Goal: Task Accomplishment & Management: Manage account settings

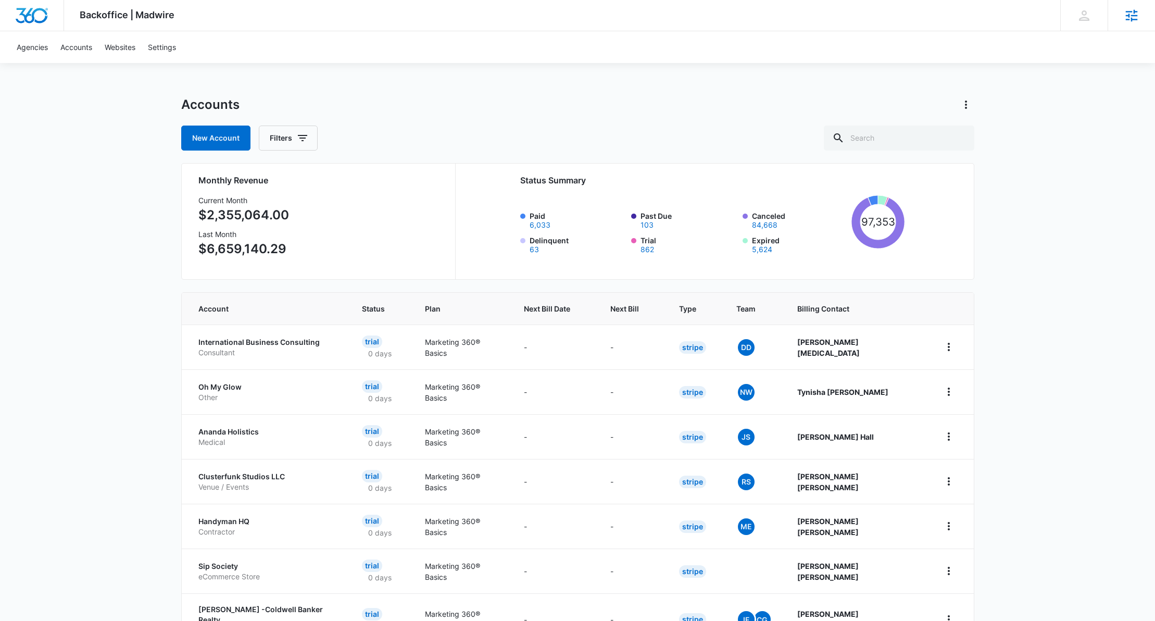
click at [1134, 20] on icon at bounding box center [1132, 15] width 12 height 12
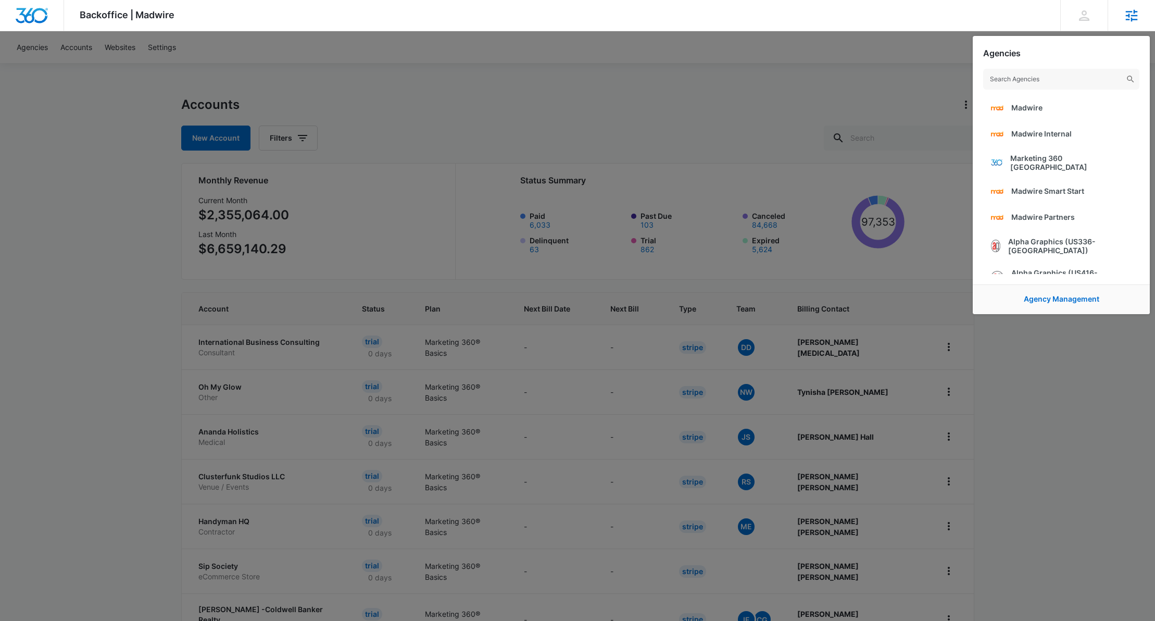
click at [1072, 73] on input "text" at bounding box center [1061, 79] width 156 height 21
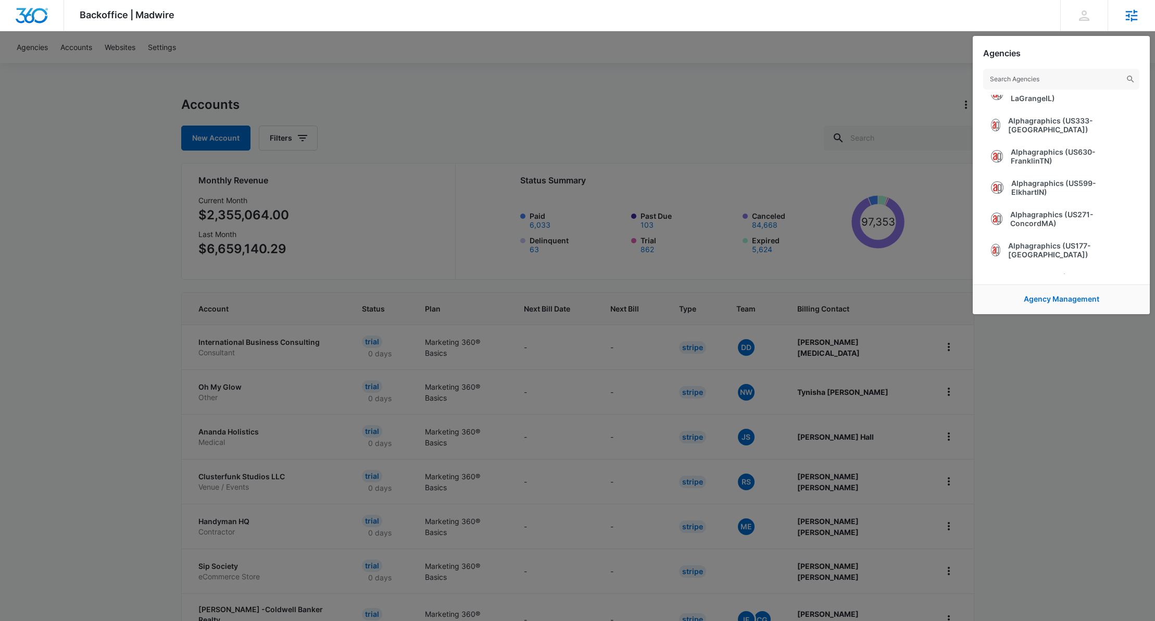
scroll to position [714, 0]
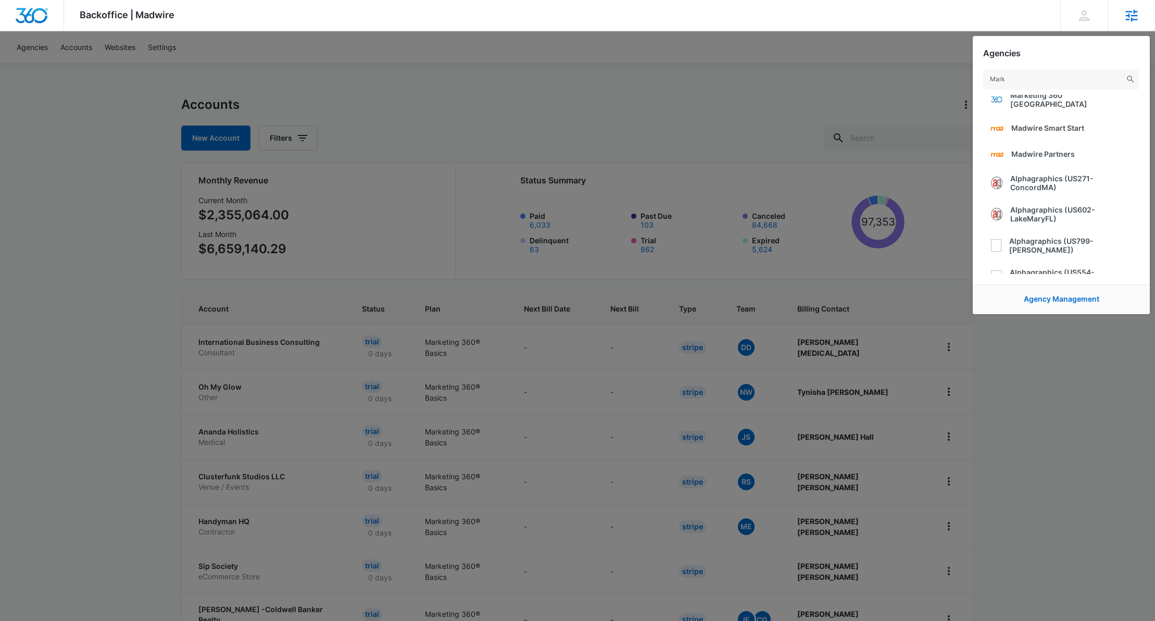
type input "Marke"
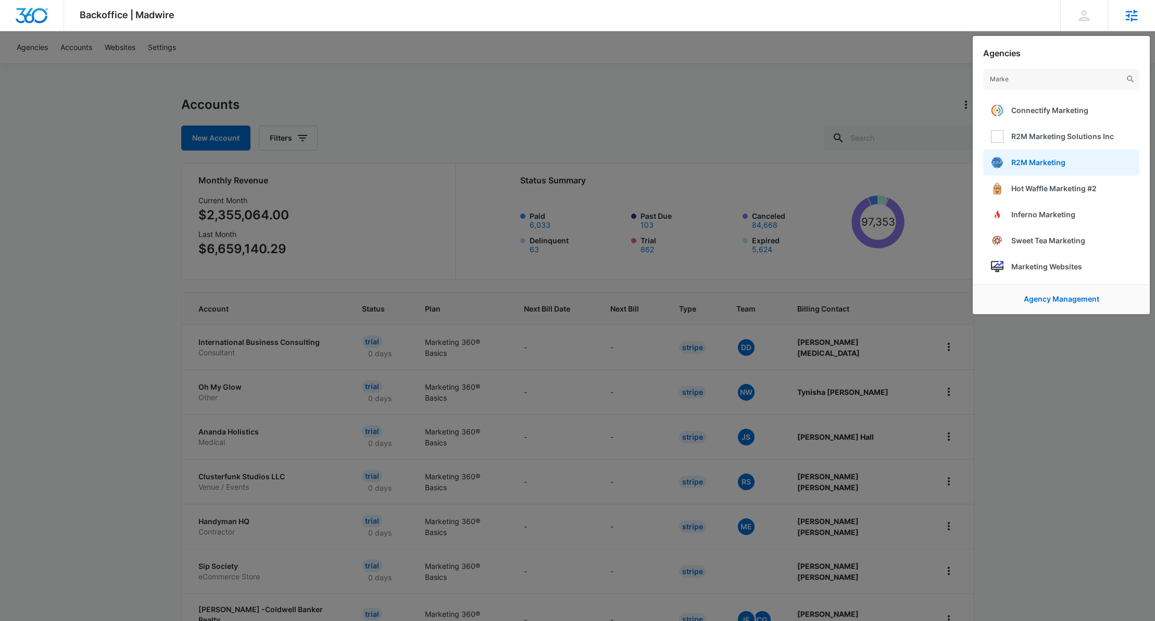
scroll to position [586, 0]
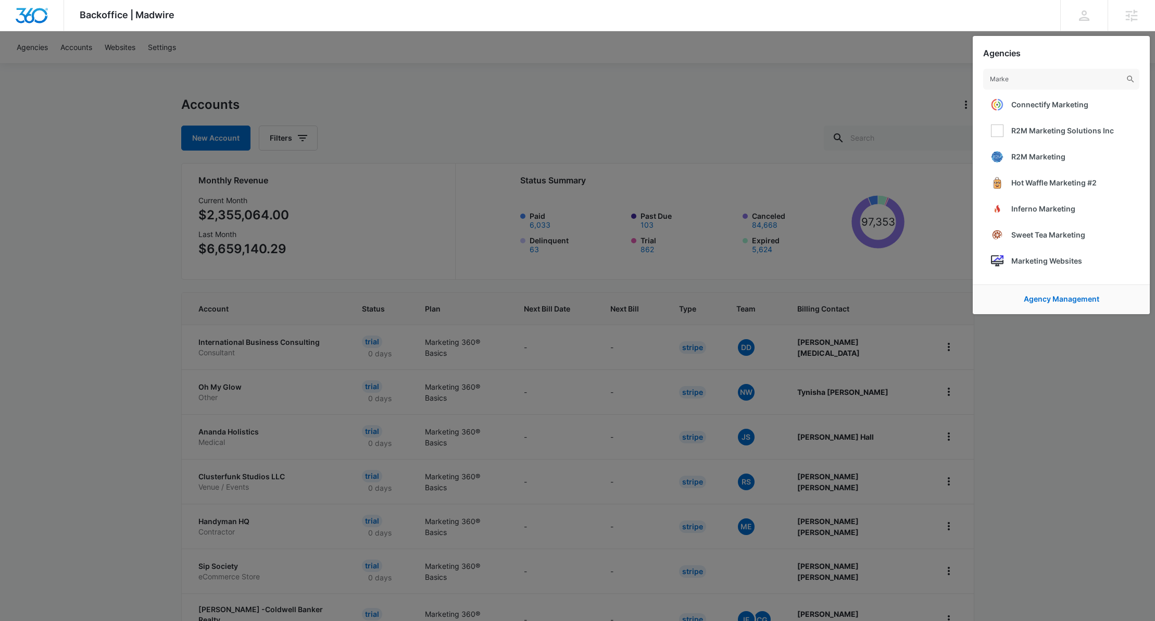
click at [1046, 257] on span "Marketing Websites" at bounding box center [1046, 260] width 71 height 9
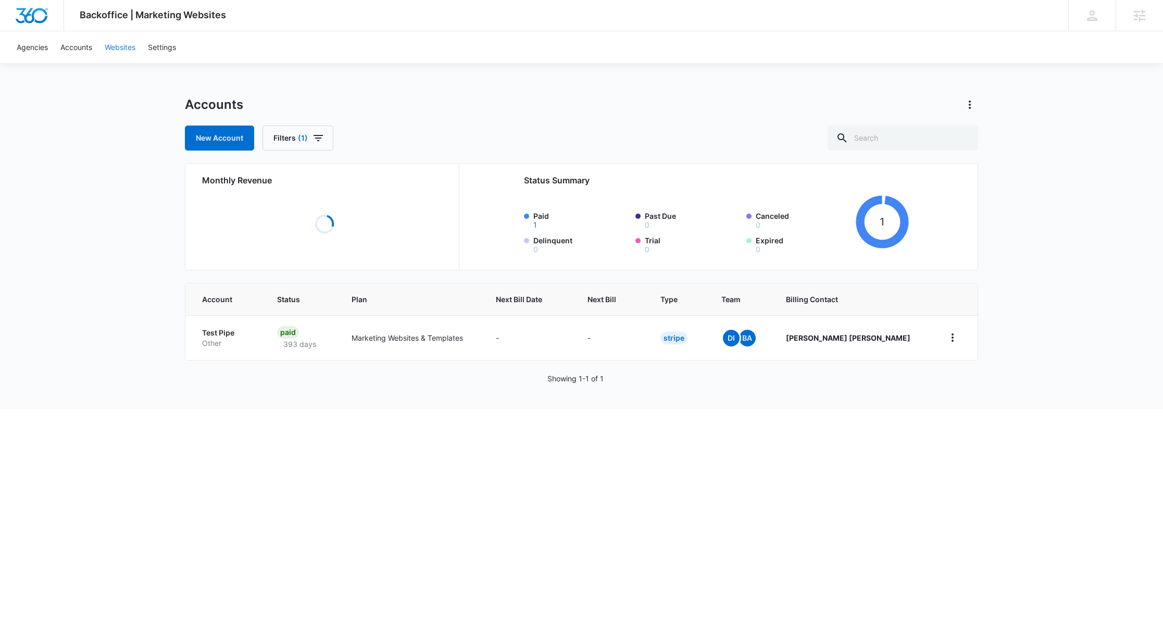
click at [115, 47] on link "Websites" at bounding box center [119, 47] width 43 height 32
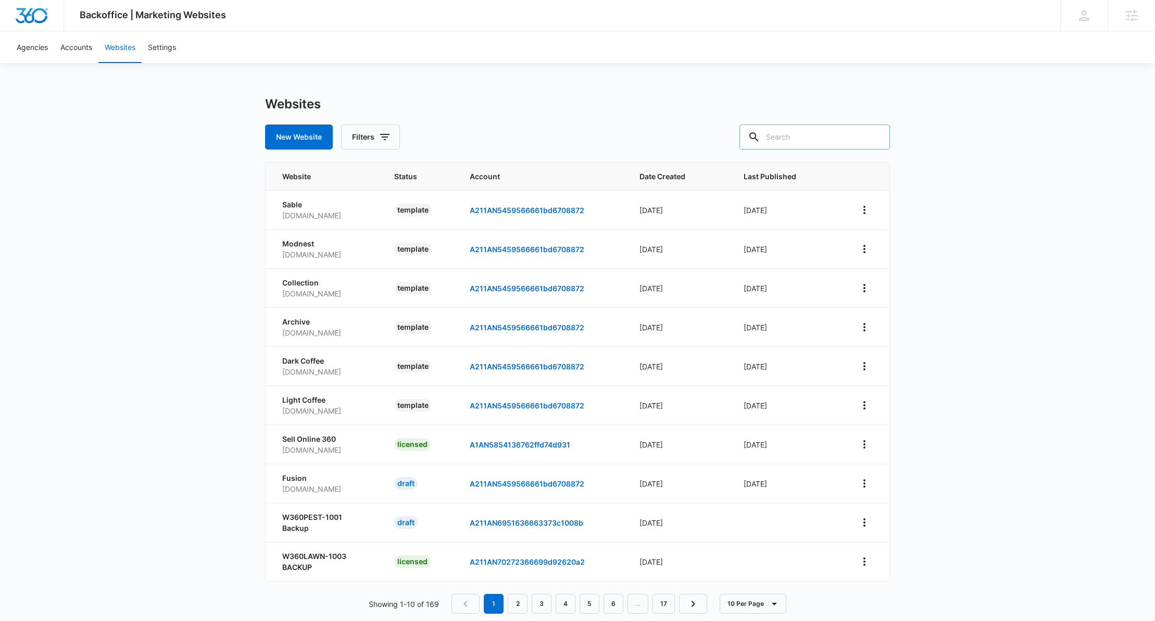
click at [805, 143] on input "text" at bounding box center [814, 136] width 150 height 25
type input "dark"
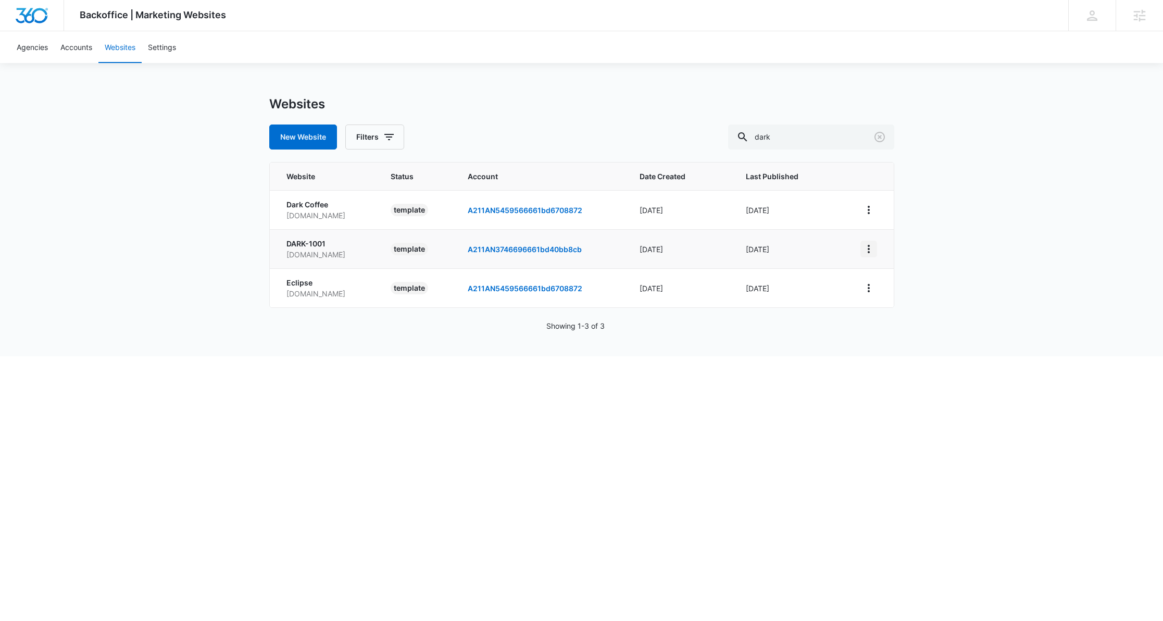
click at [872, 249] on icon "View More" at bounding box center [868, 249] width 12 height 12
click at [79, 46] on link "Accounts" at bounding box center [76, 47] width 44 height 32
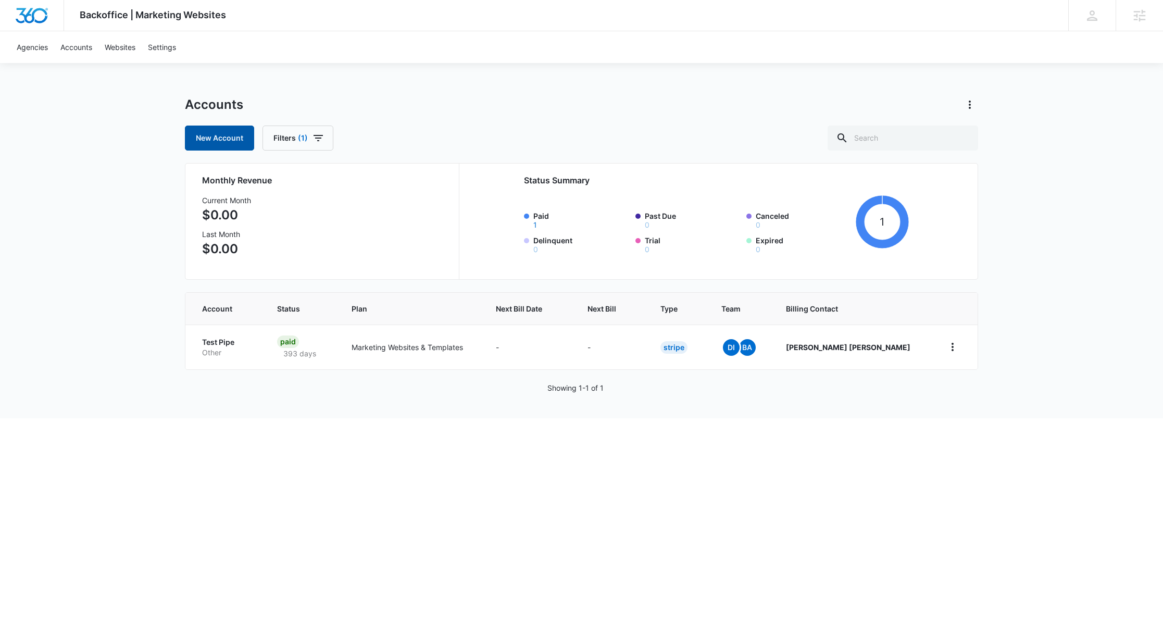
click at [208, 146] on link "New Account" at bounding box center [219, 137] width 69 height 25
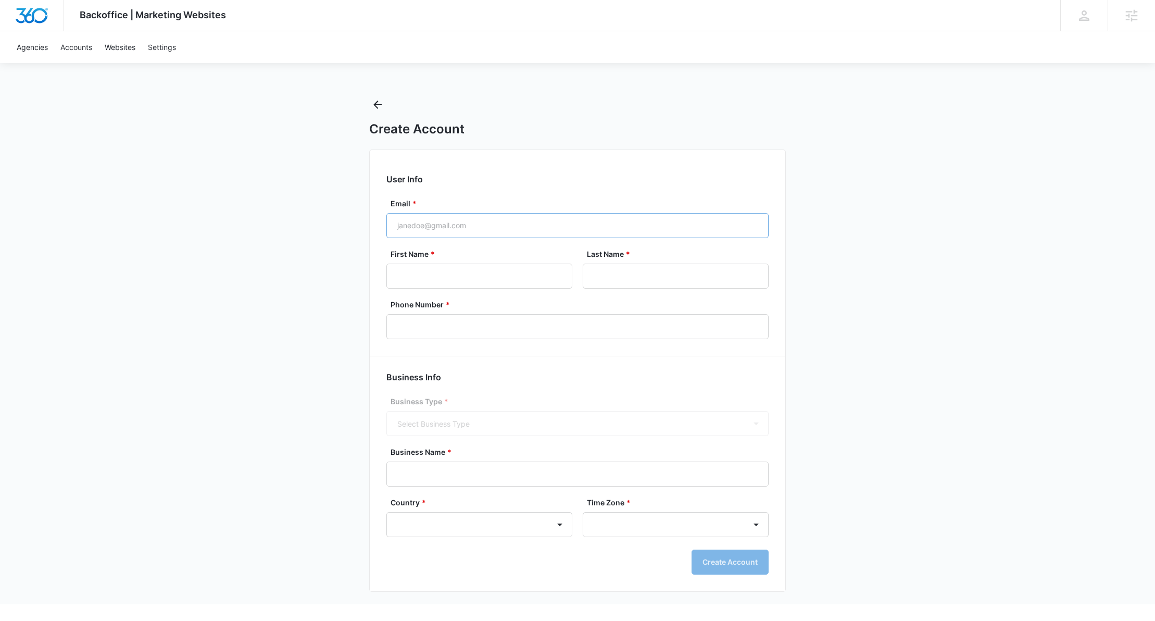
select select "US"
select select "America/New_York"
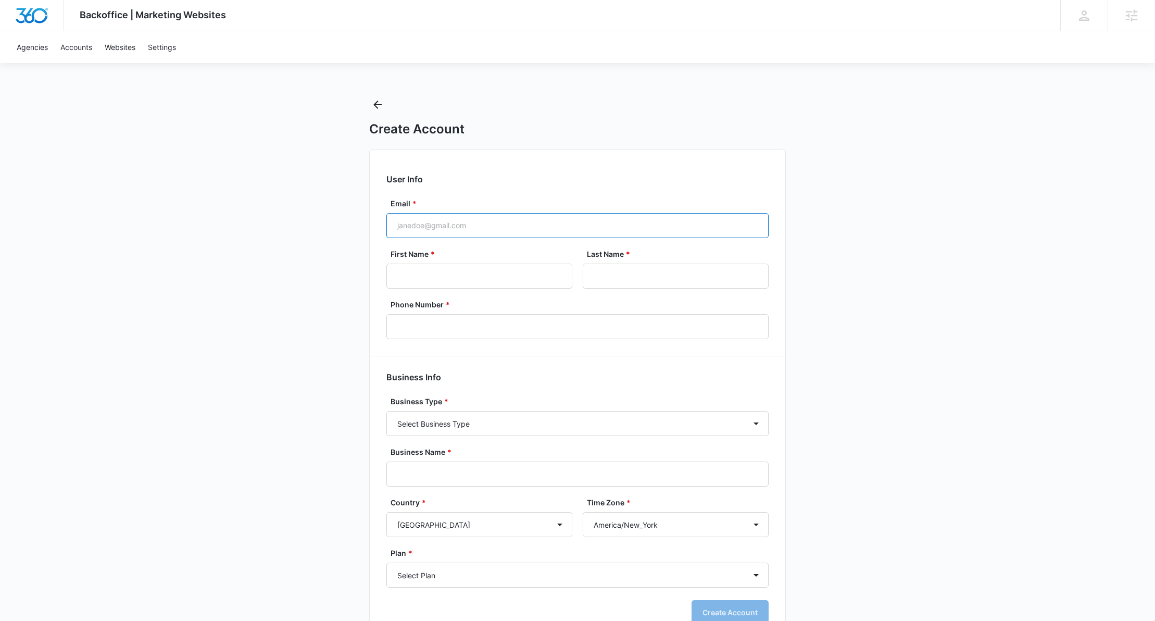
click at [398, 221] on input "Email *" at bounding box center [577, 225] width 382 height 25
type input "richard.mayor@madwire.com"
type input "Richard"
type input "Mayor"
type input "(908) 210-4910"
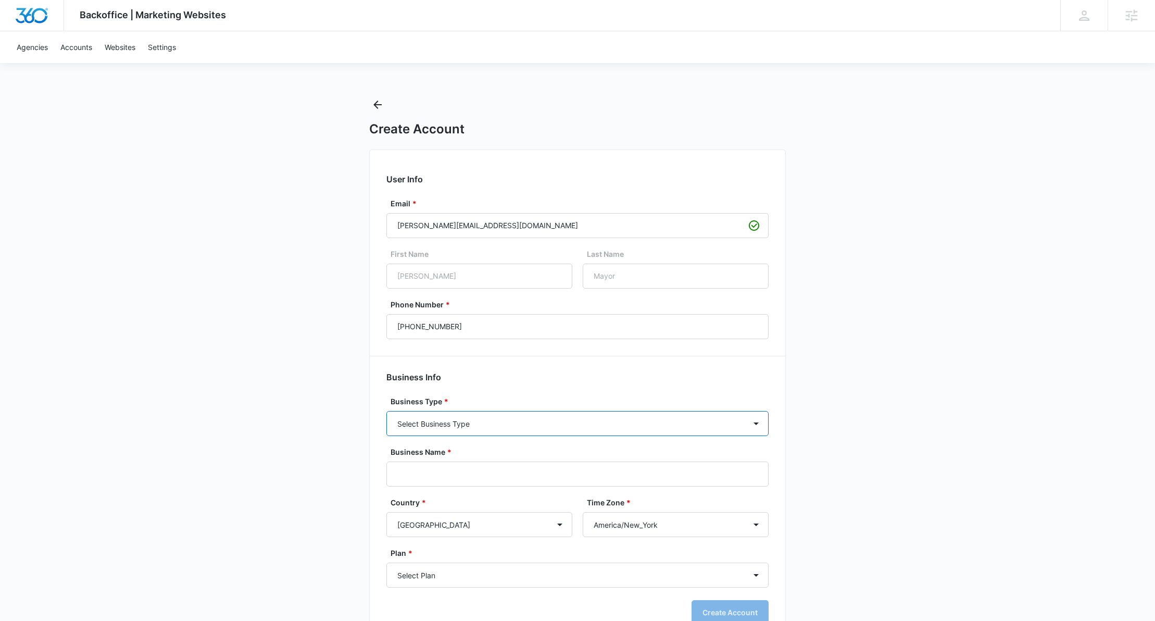
click at [451, 429] on select "Select Business Type Accounting / CPA Assisted Living Attorney / Law Firm Auto …" at bounding box center [577, 423] width 382 height 25
select select "20"
click at [386, 411] on select "Select Business Type Accounting / CPA Assisted Living Attorney / Law Firm Auto …" at bounding box center [577, 423] width 382 height 25
click at [436, 466] on input "Business Name *" at bounding box center [577, 473] width 382 height 25
type input "Dark-1001"
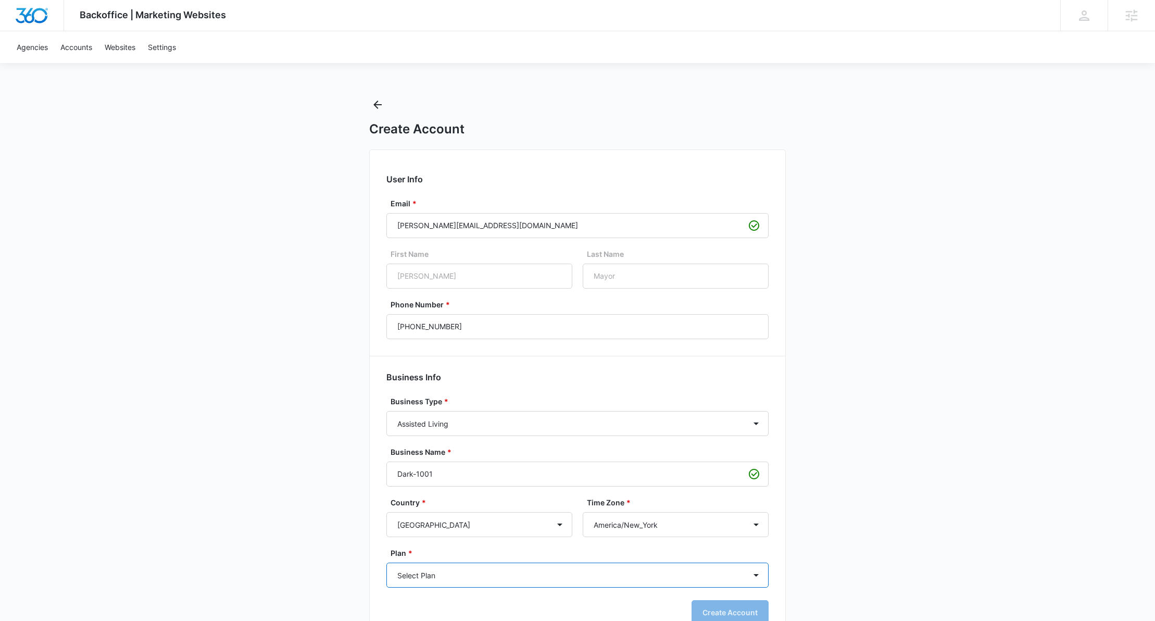
click at [441, 581] on select "Select Plan Marketing Websites & Templates" at bounding box center [577, 574] width 382 height 25
select select "556"
click at [386, 562] on select "Select Plan Marketing Websites & Templates" at bounding box center [577, 574] width 382 height 25
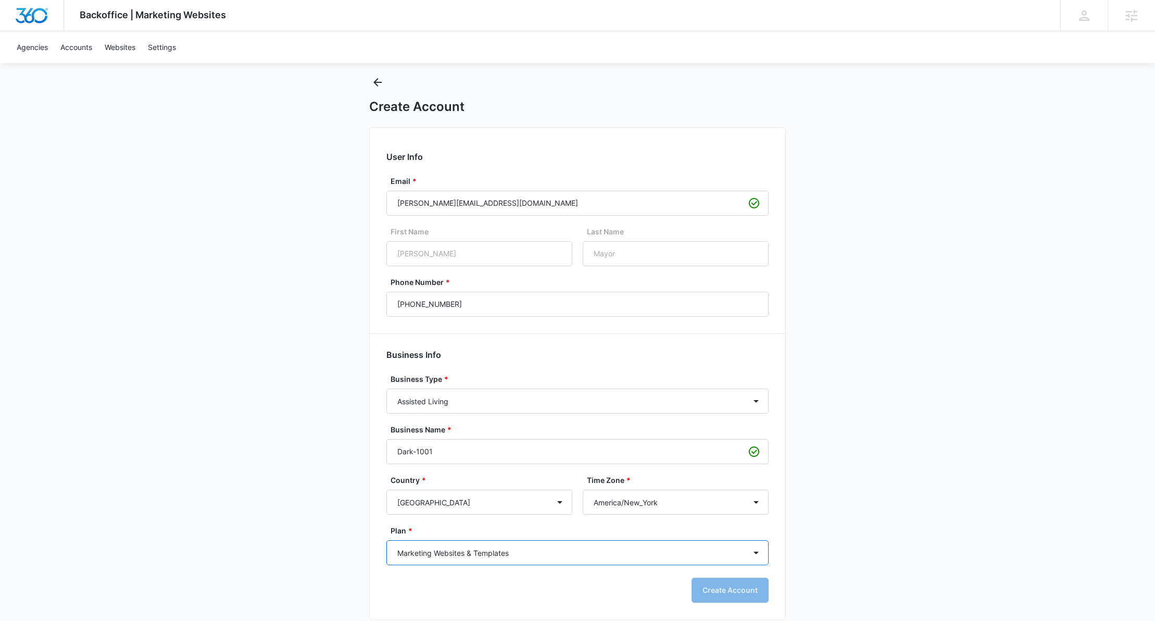
scroll to position [28, 0]
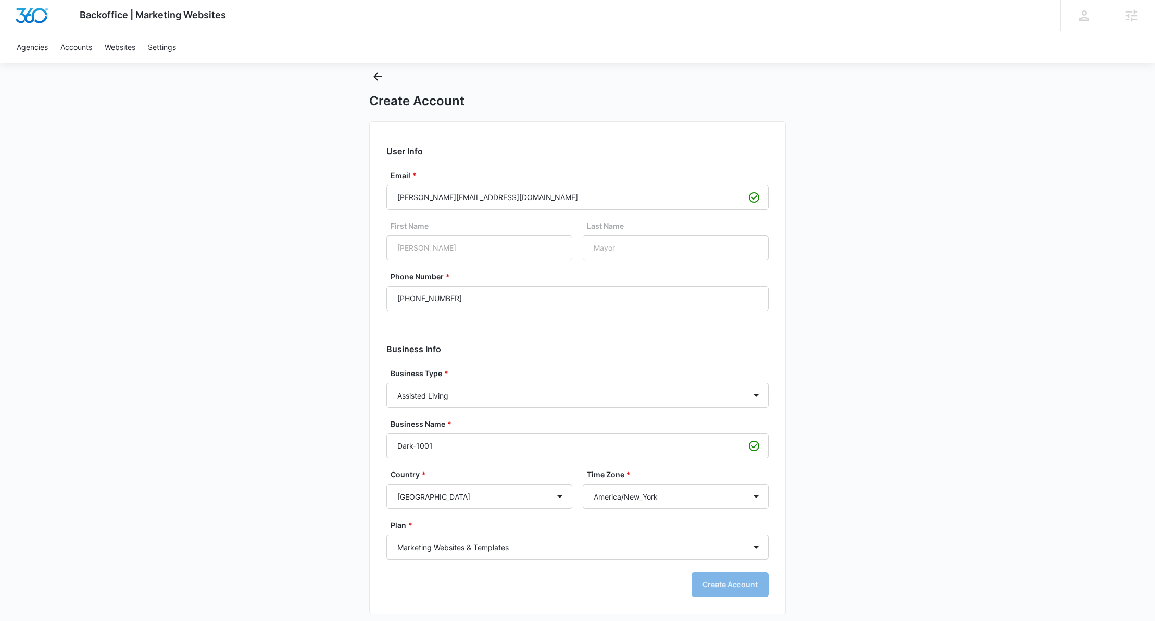
click at [834, 571] on div "Backoffice | Marketing Websites Apps Settings Richard Mayor richard.mayor@madwi…" at bounding box center [577, 299] width 1155 height 655
click at [501, 302] on input "(908) 210-4910" at bounding box center [577, 298] width 382 height 25
type input "(908) 210-4910"
click at [726, 580] on button "Create Account" at bounding box center [729, 584] width 77 height 25
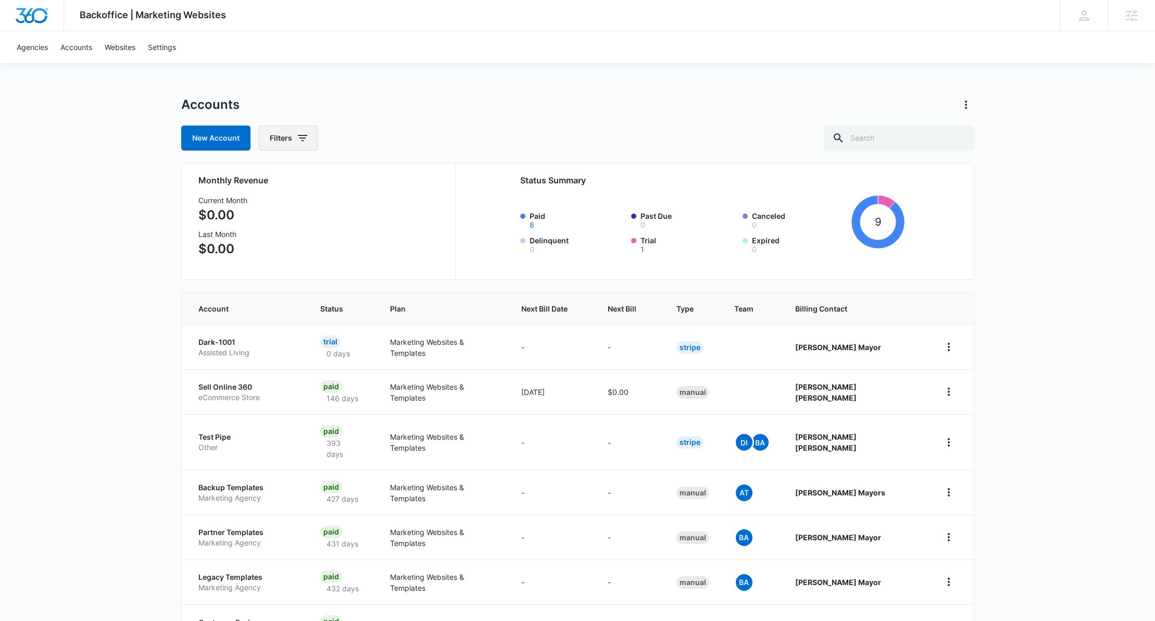
click at [309, 144] on button "Filters" at bounding box center [288, 137] width 59 height 25
click at [121, 54] on link "Websites" at bounding box center [119, 47] width 43 height 32
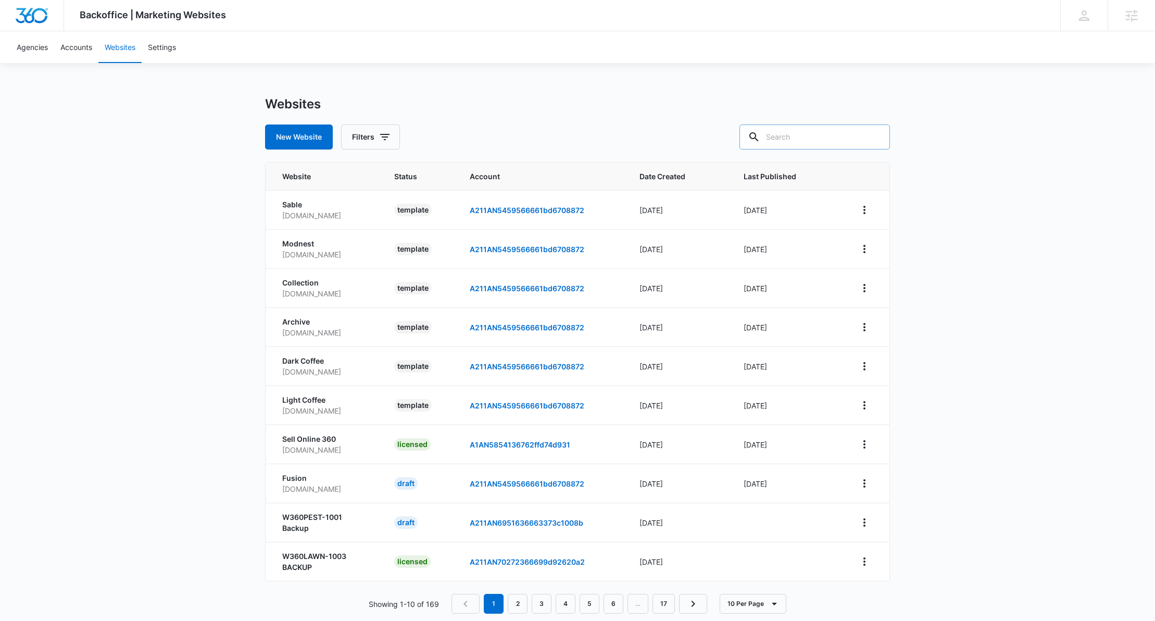
click at [836, 144] on input "text" at bounding box center [814, 136] width 150 height 25
type input "dark"
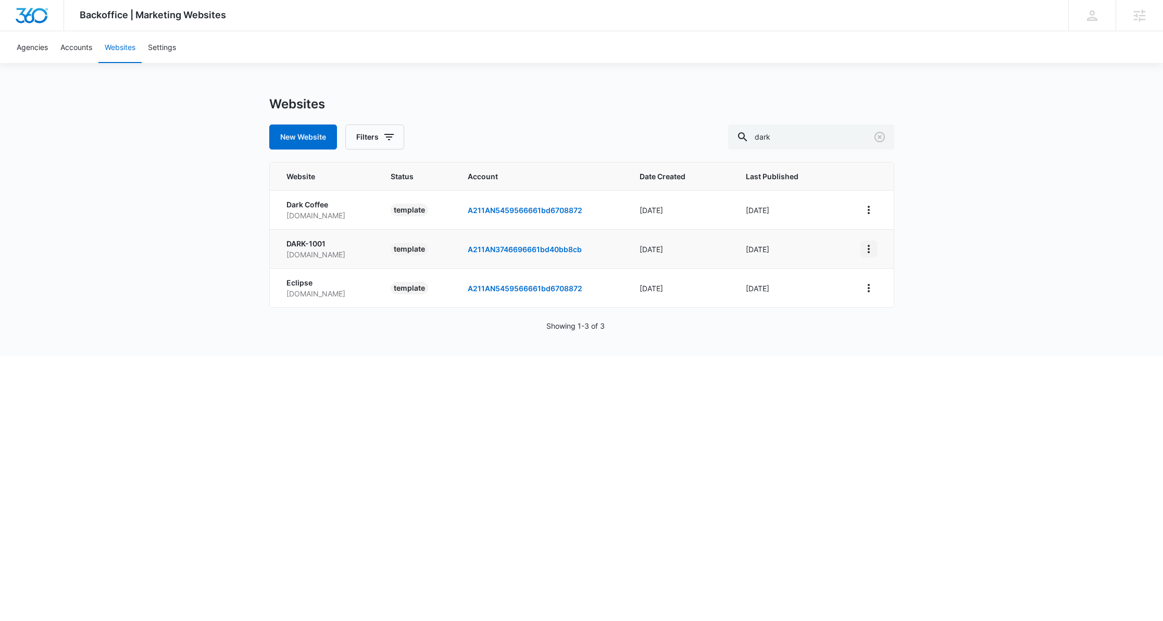
click at [869, 243] on icon "View More" at bounding box center [868, 249] width 12 height 12
click at [915, 279] on div "Duplicate Website" at bounding box center [903, 277] width 61 height 7
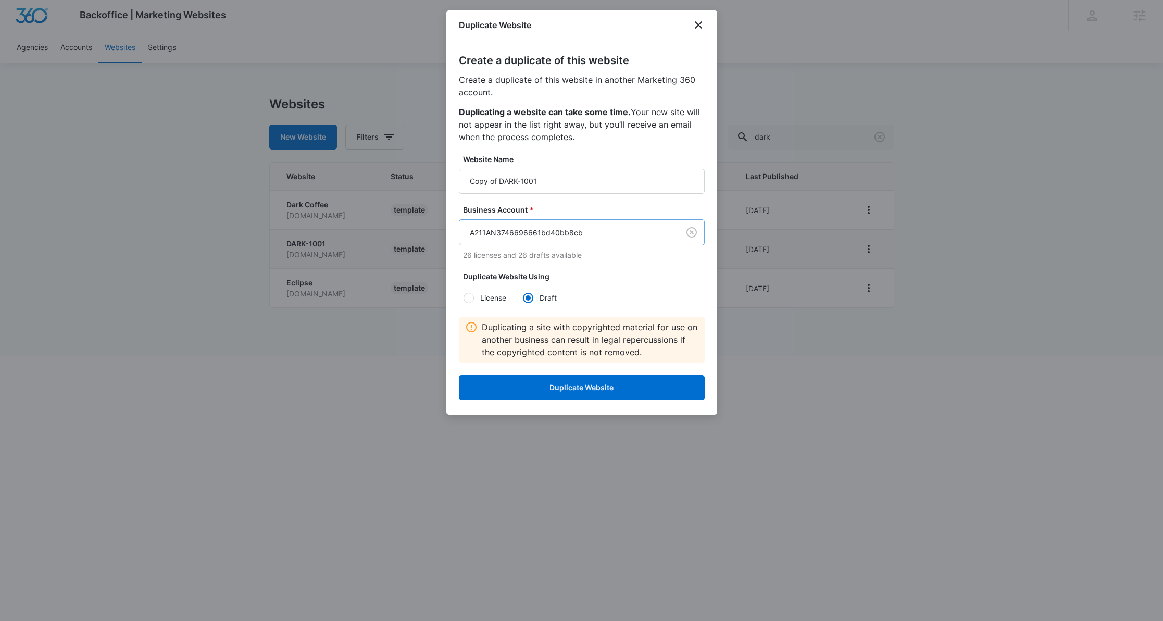
click at [596, 236] on body "Backoffice | Marketing Websites Apps Settings Richard Mayor richard.mayor@madwi…" at bounding box center [581, 178] width 1163 height 356
click at [993, 78] on div at bounding box center [581, 310] width 1163 height 621
click at [697, 26] on icon "close" at bounding box center [698, 24] width 7 height 7
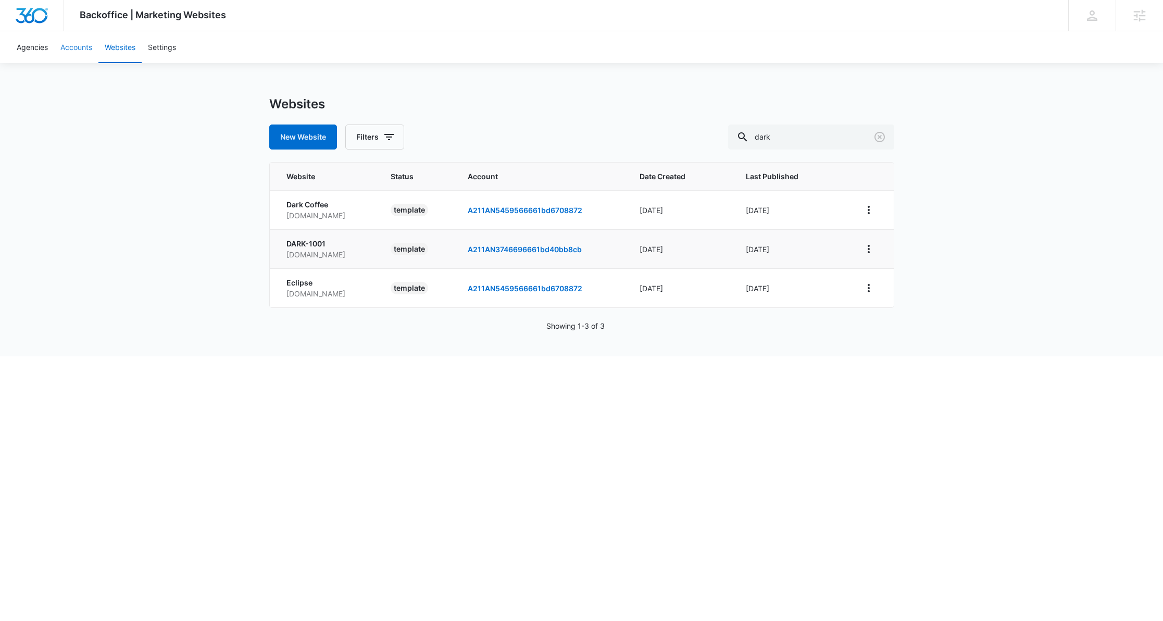
click at [69, 49] on link "Accounts" at bounding box center [76, 47] width 44 height 32
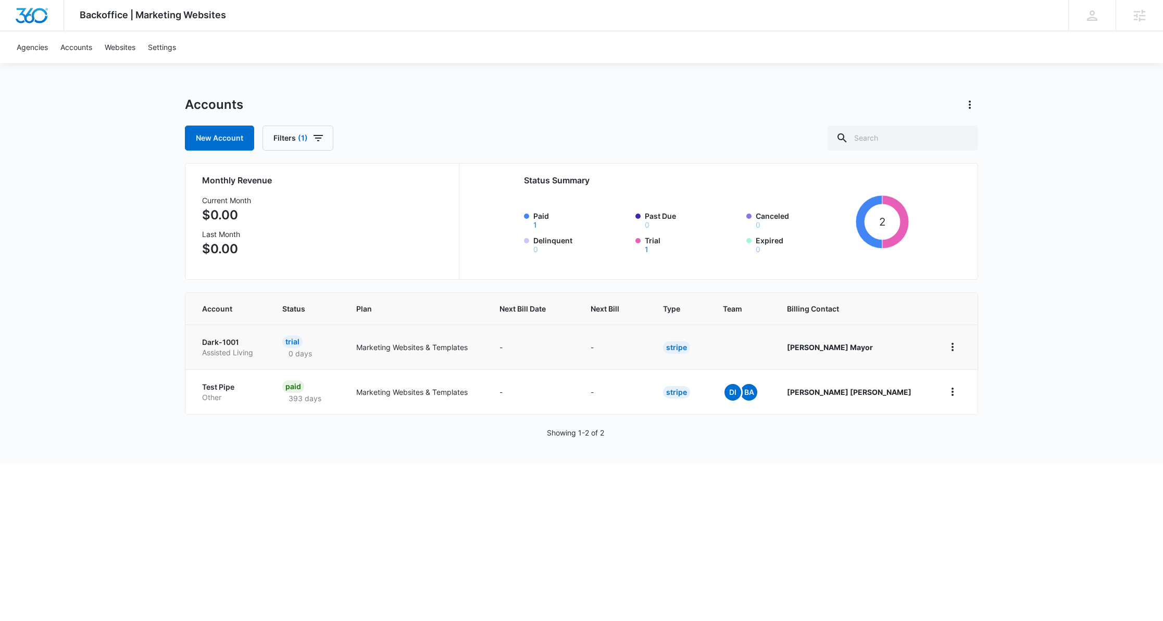
click at [207, 349] on p "Assisted Living" at bounding box center [229, 352] width 55 height 10
click at [116, 47] on link "Websites" at bounding box center [119, 47] width 43 height 32
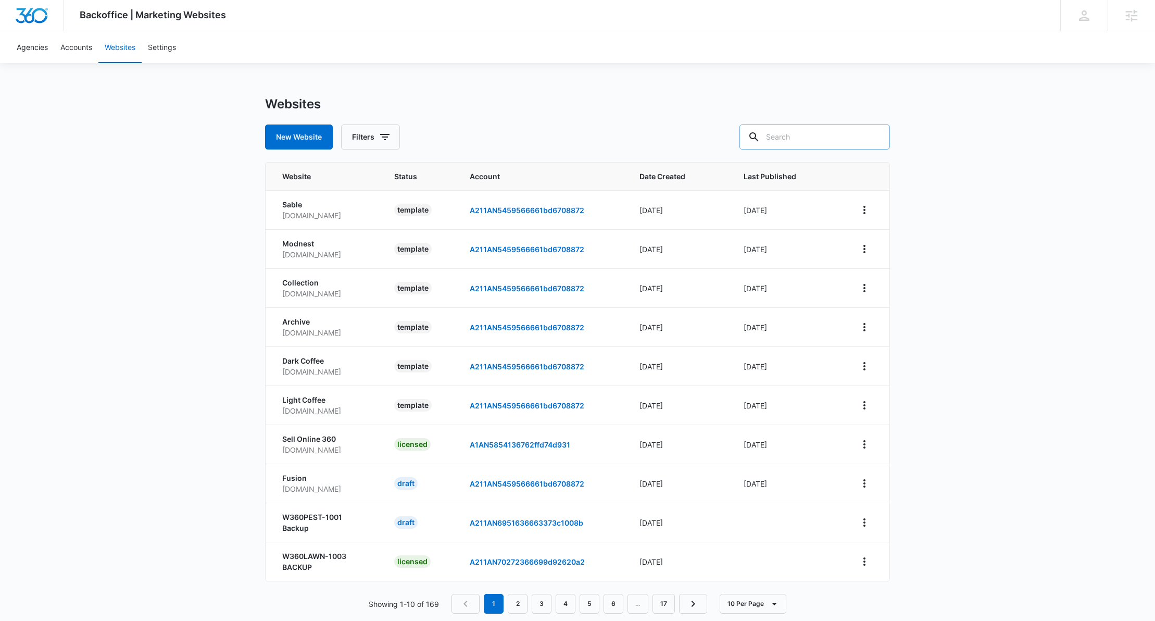
click at [795, 136] on input "text" at bounding box center [814, 136] width 150 height 25
type input "dark"
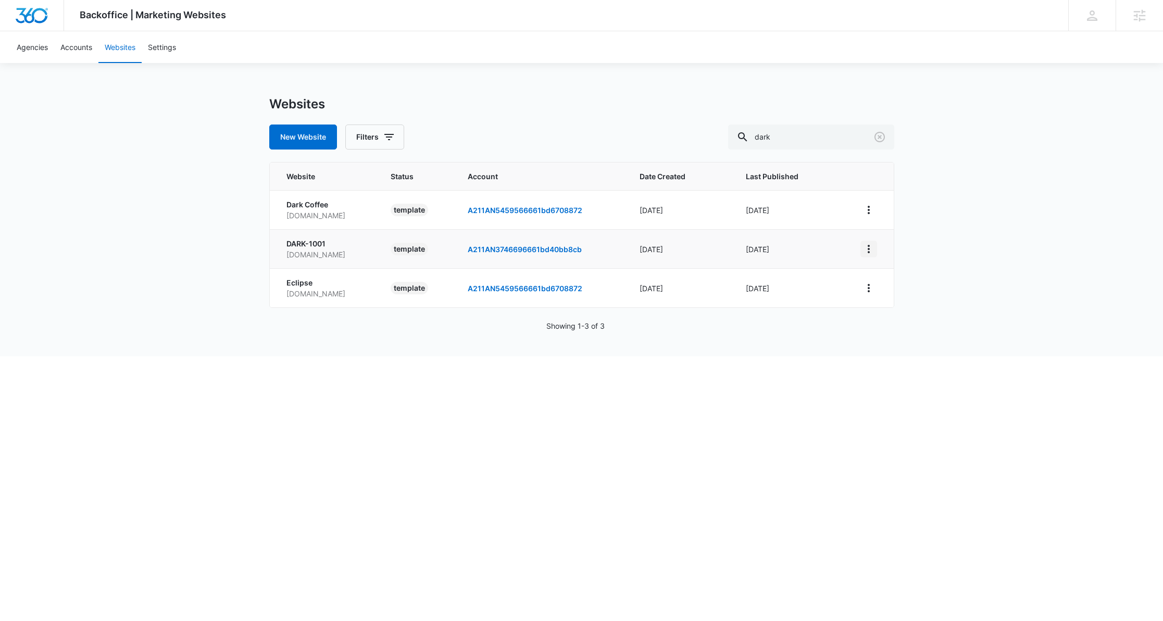
click at [866, 251] on icon "View More" at bounding box center [868, 249] width 12 height 12
click at [884, 276] on div "Duplicate Website" at bounding box center [903, 277] width 61 height 7
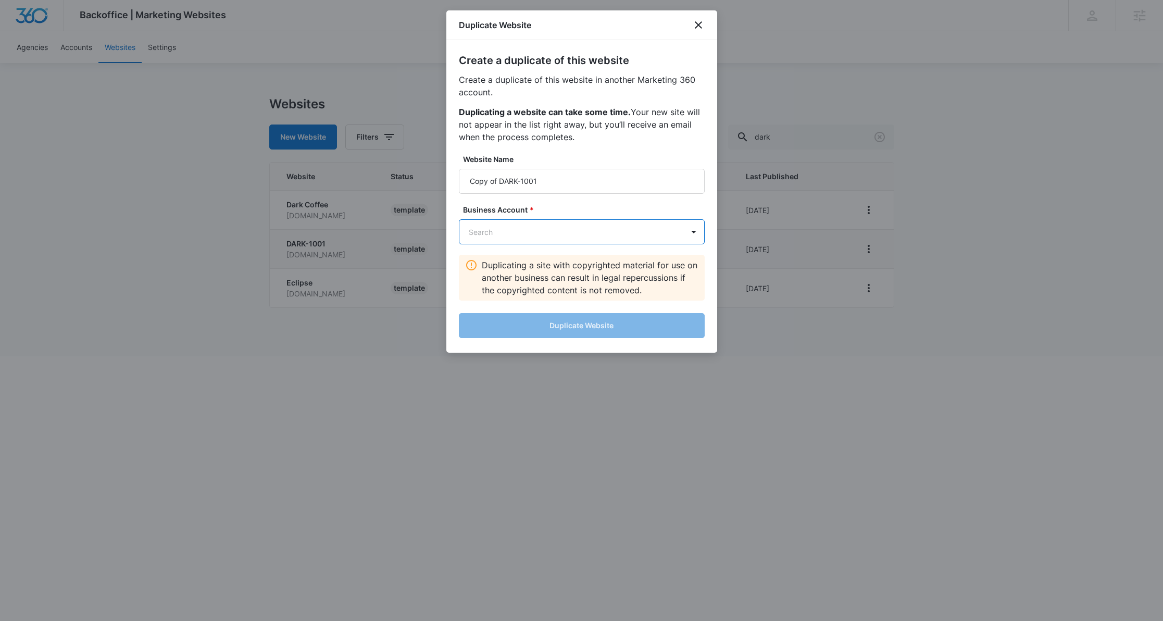
paste input "A211AN312069689c988899cdb"
type input "A211AN312069689c988899cdb"
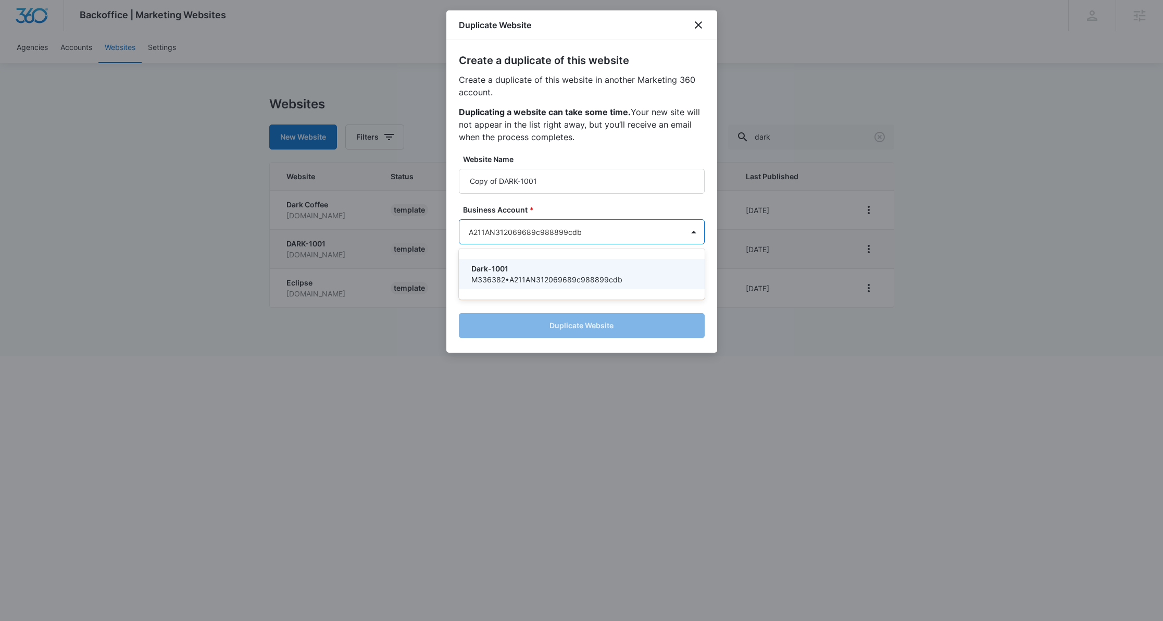
click at [586, 267] on p "Dark-1001" at bounding box center [580, 268] width 219 height 11
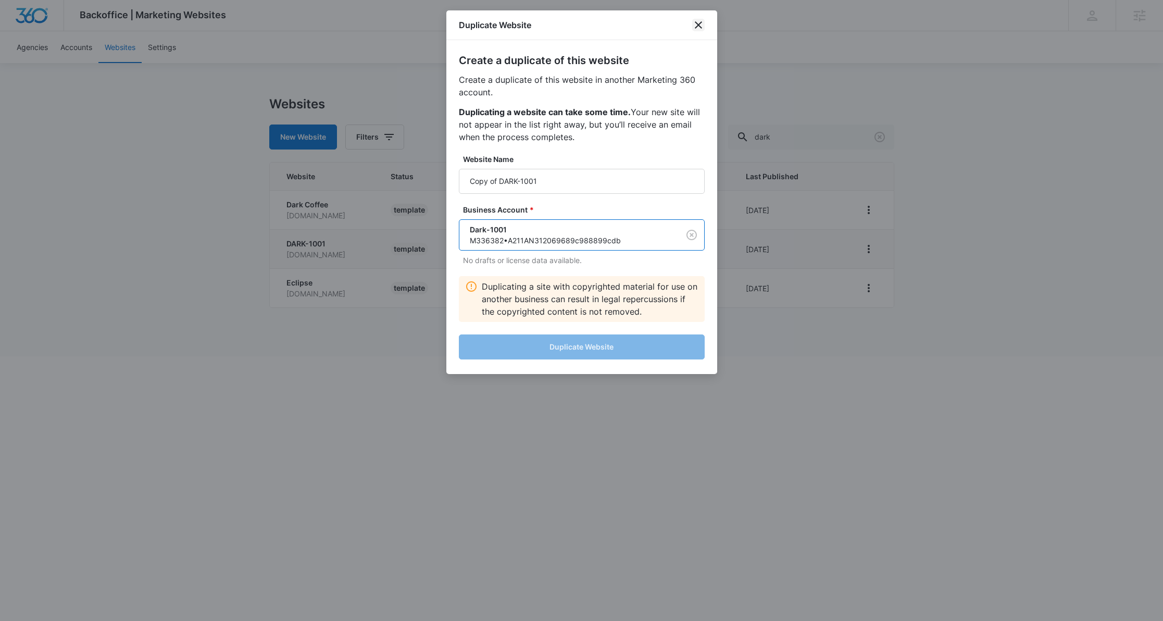
click at [696, 25] on icon "close" at bounding box center [698, 25] width 12 height 12
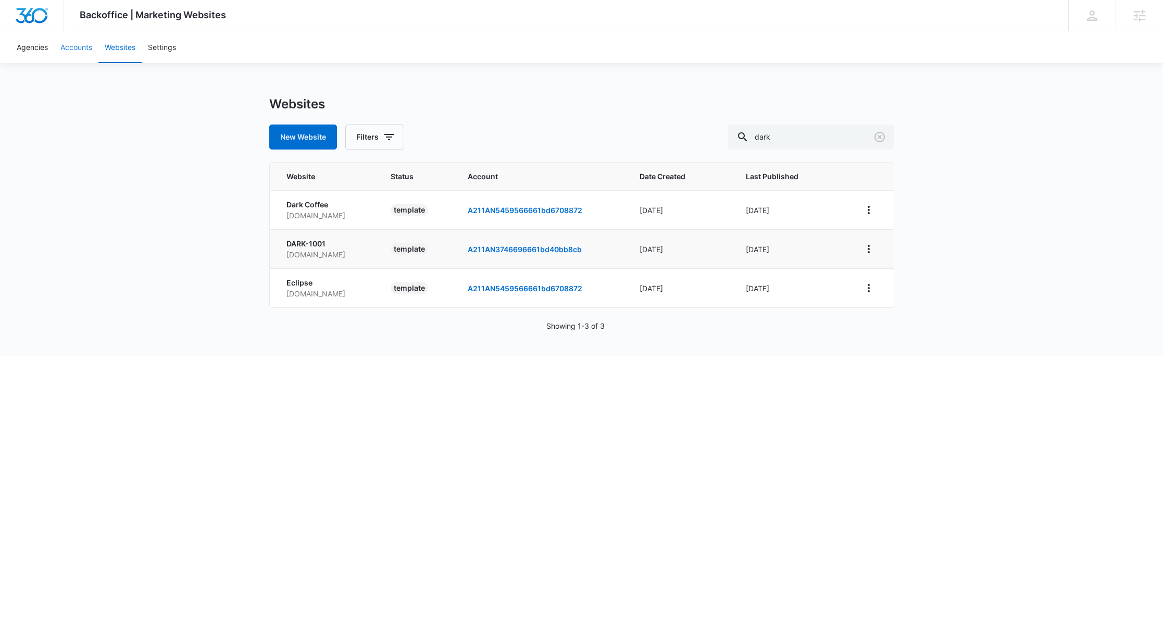
click at [79, 52] on link "Accounts" at bounding box center [76, 47] width 44 height 32
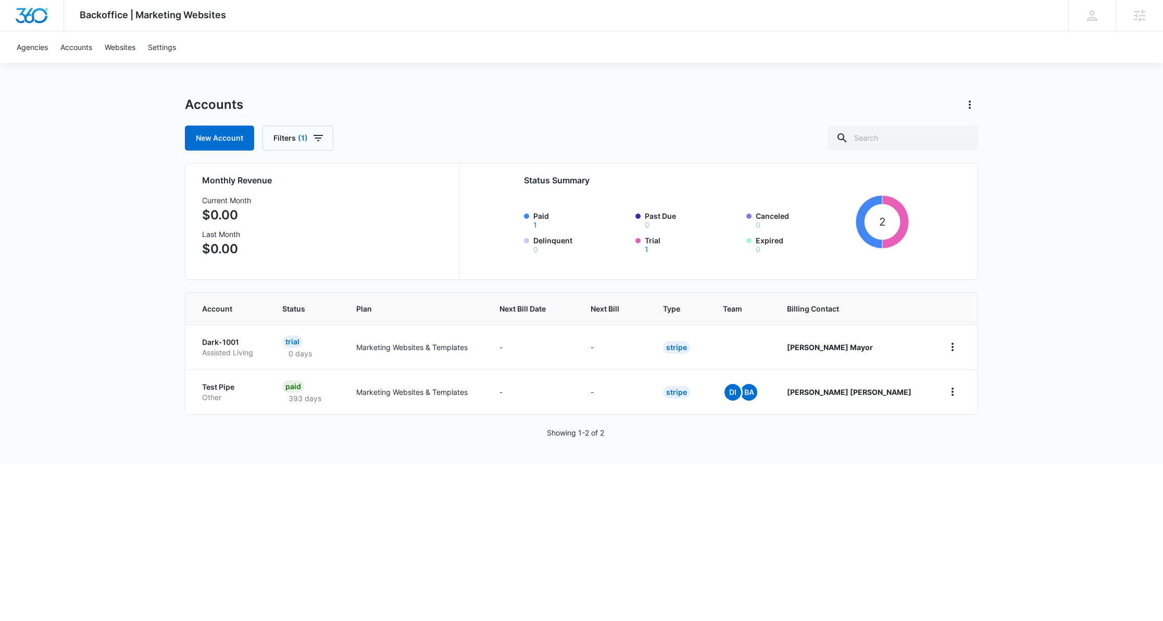
click at [90, 479] on html "Backoffice | Marketing Websites Apps Settings Richard Mayor richard.mayor@madwi…" at bounding box center [581, 310] width 1163 height 621
click at [1136, 18] on icon at bounding box center [1139, 16] width 16 height 16
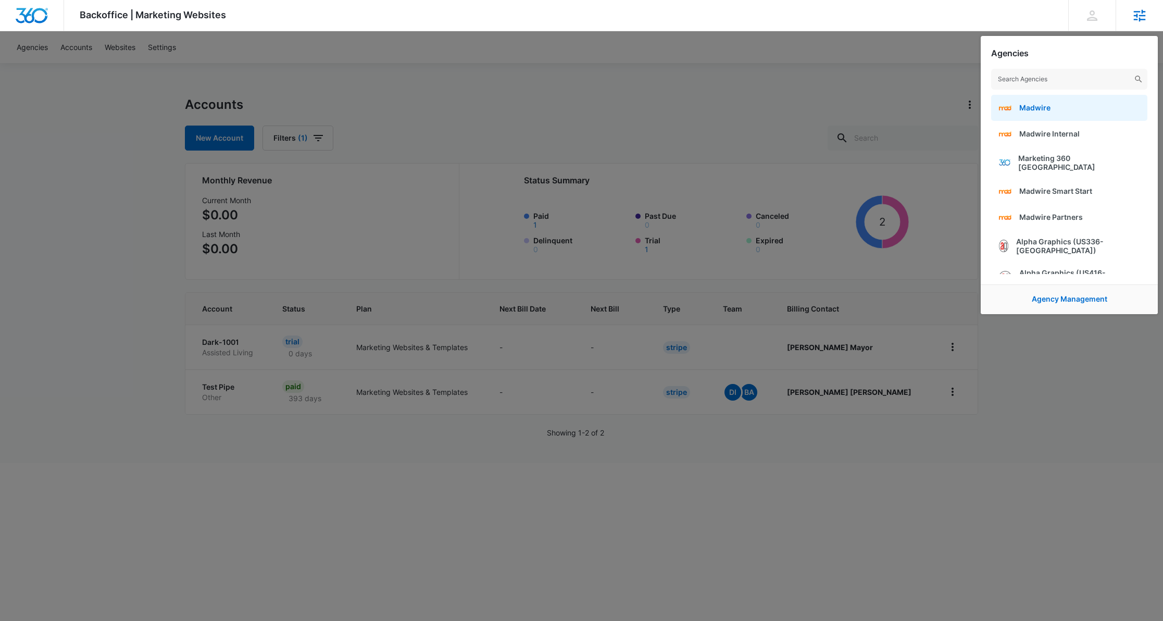
click at [1051, 107] on link "Madwire" at bounding box center [1069, 108] width 156 height 26
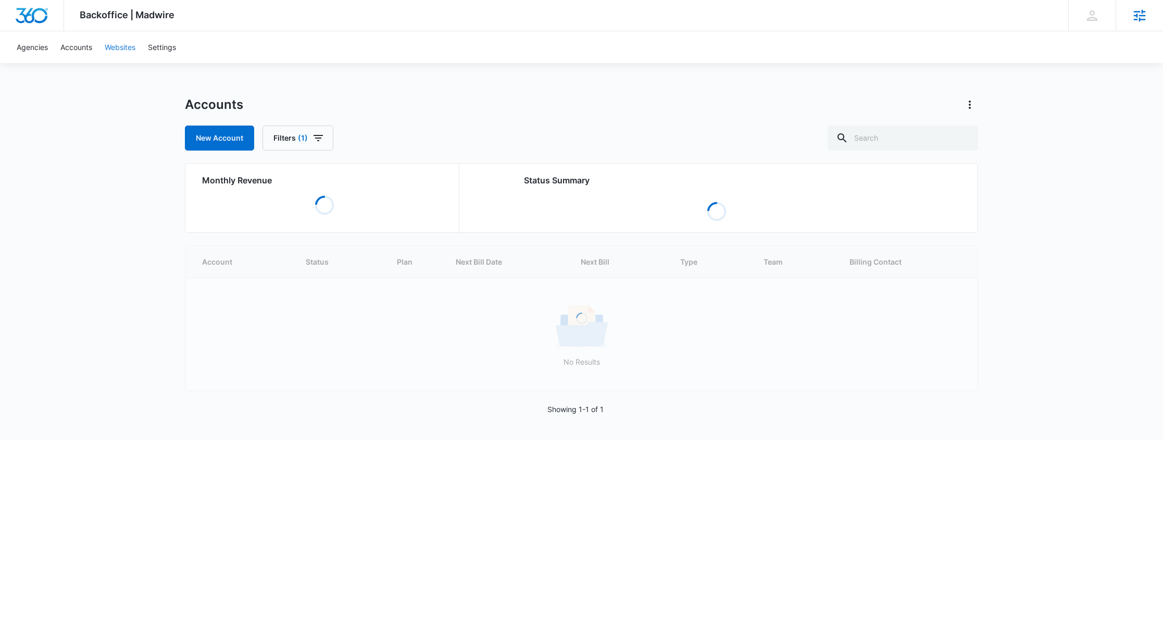
click at [117, 51] on link "Websites" at bounding box center [119, 47] width 43 height 32
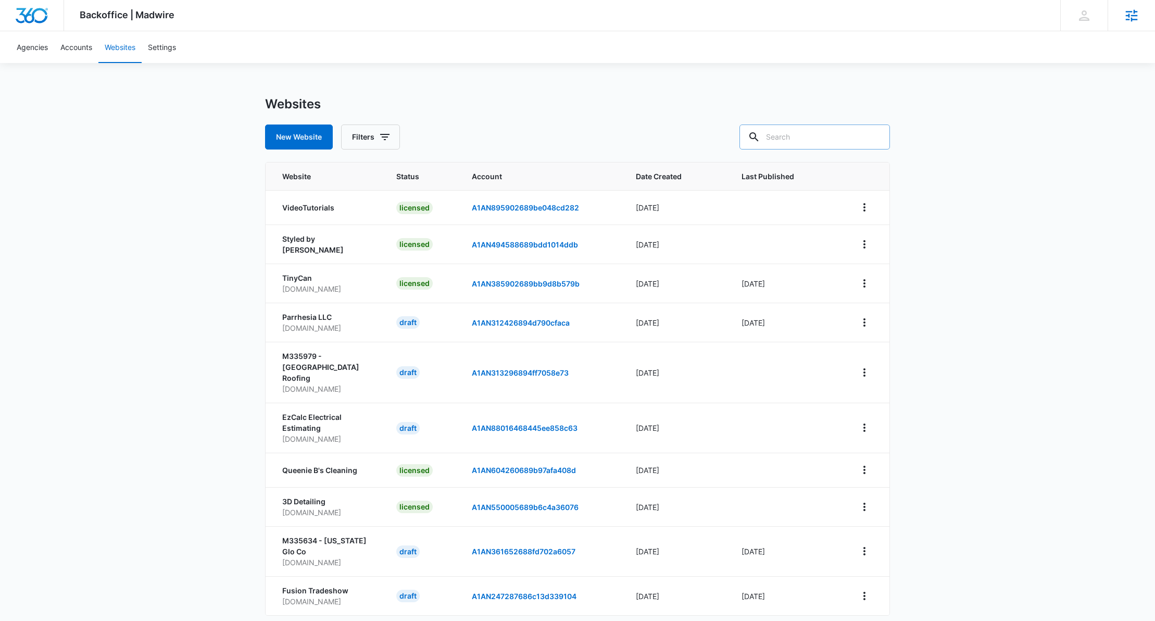
click at [802, 140] on input "text" at bounding box center [814, 136] width 150 height 25
type input "Dark"
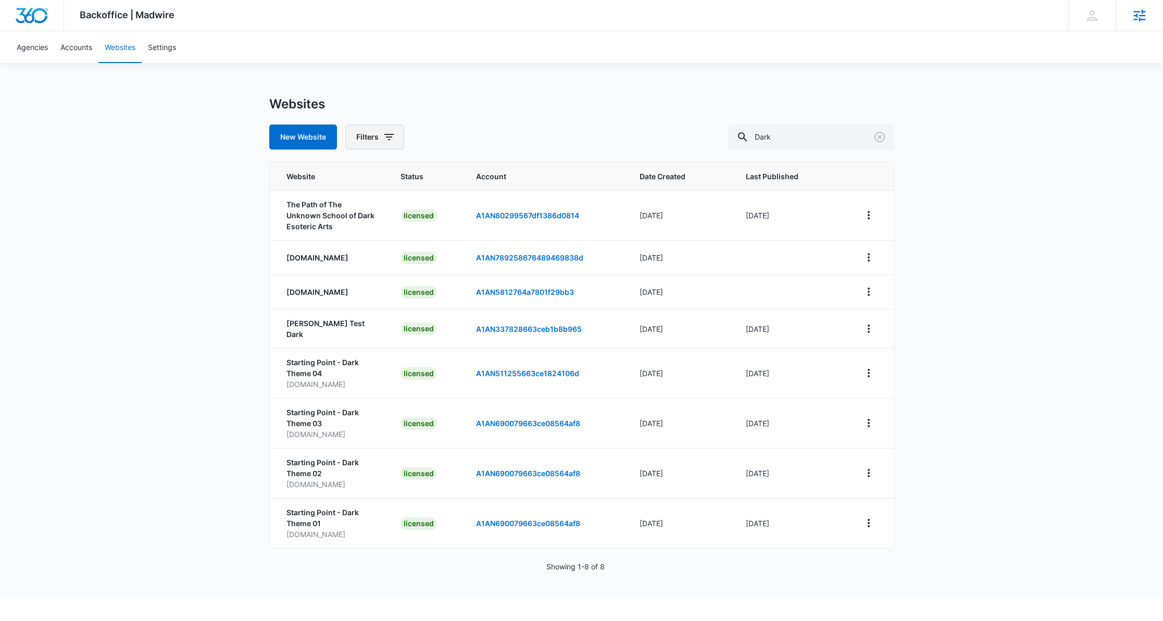
click at [389, 145] on button "Filters" at bounding box center [374, 136] width 59 height 25
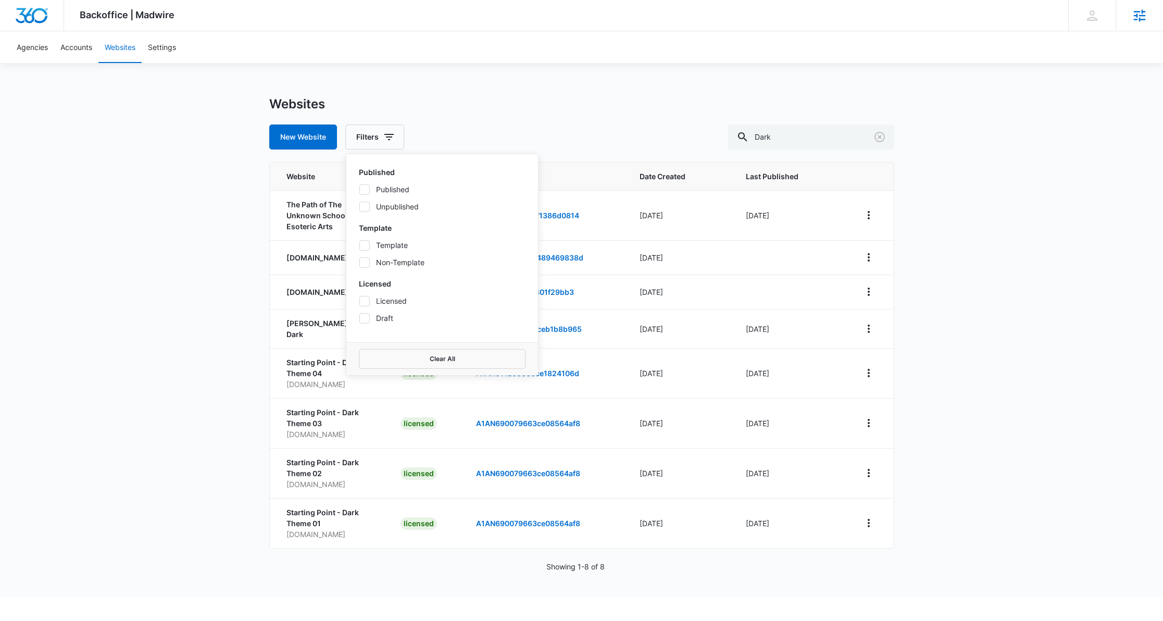
click at [378, 250] on label "Template" at bounding box center [442, 245] width 167 height 11
click at [359, 245] on input "Template" at bounding box center [359, 245] width 1 height 1
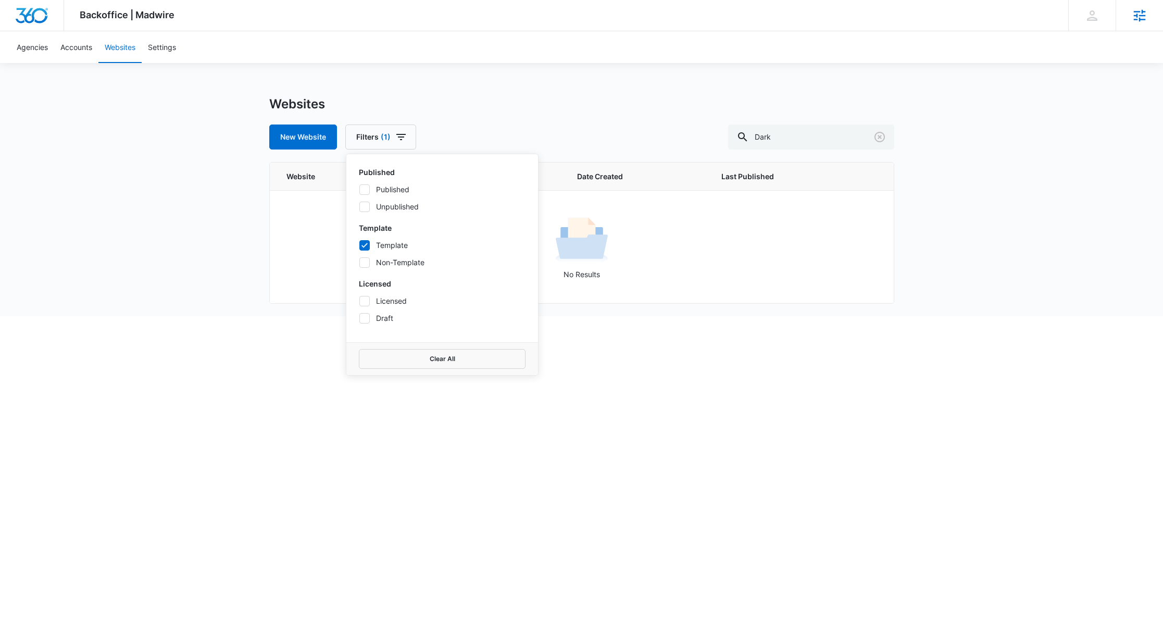
click at [384, 243] on label "Template" at bounding box center [442, 245] width 167 height 11
click at [359, 245] on input "Template" at bounding box center [359, 245] width 1 height 1
checkbox input "false"
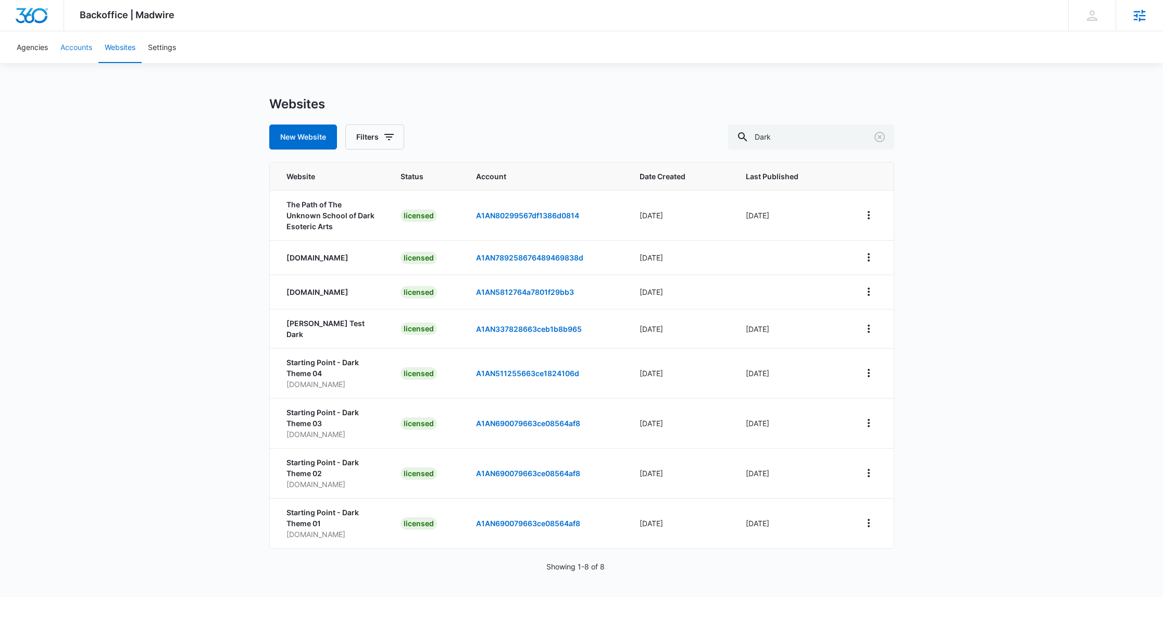
click at [66, 33] on link "Accounts" at bounding box center [76, 47] width 44 height 32
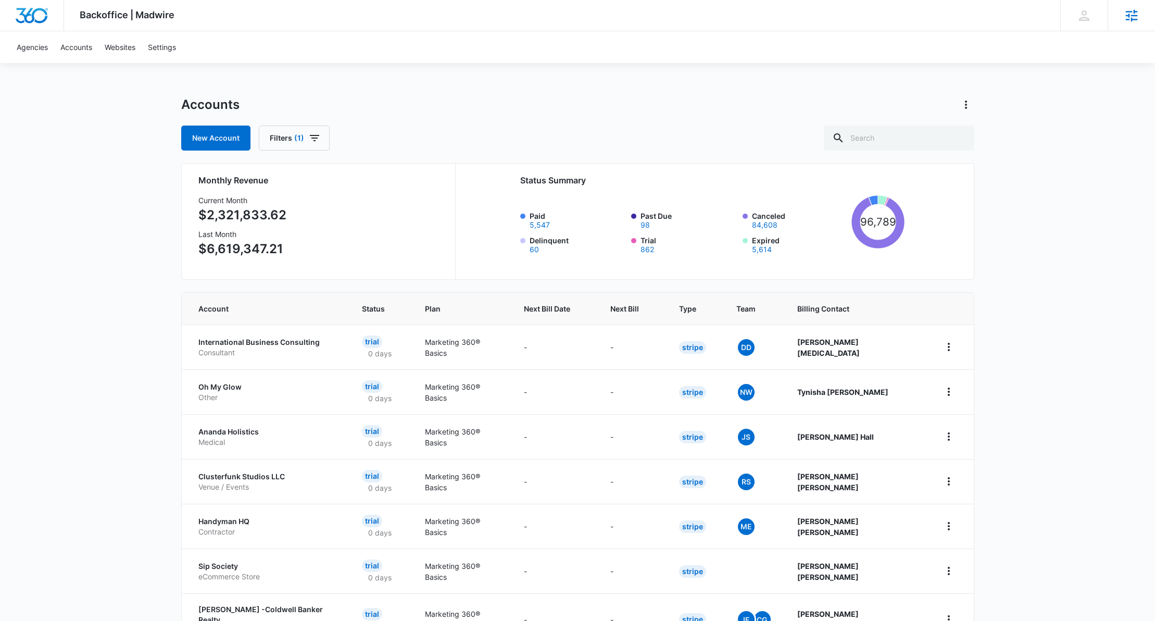
click at [1126, 22] on icon at bounding box center [1132, 16] width 16 height 16
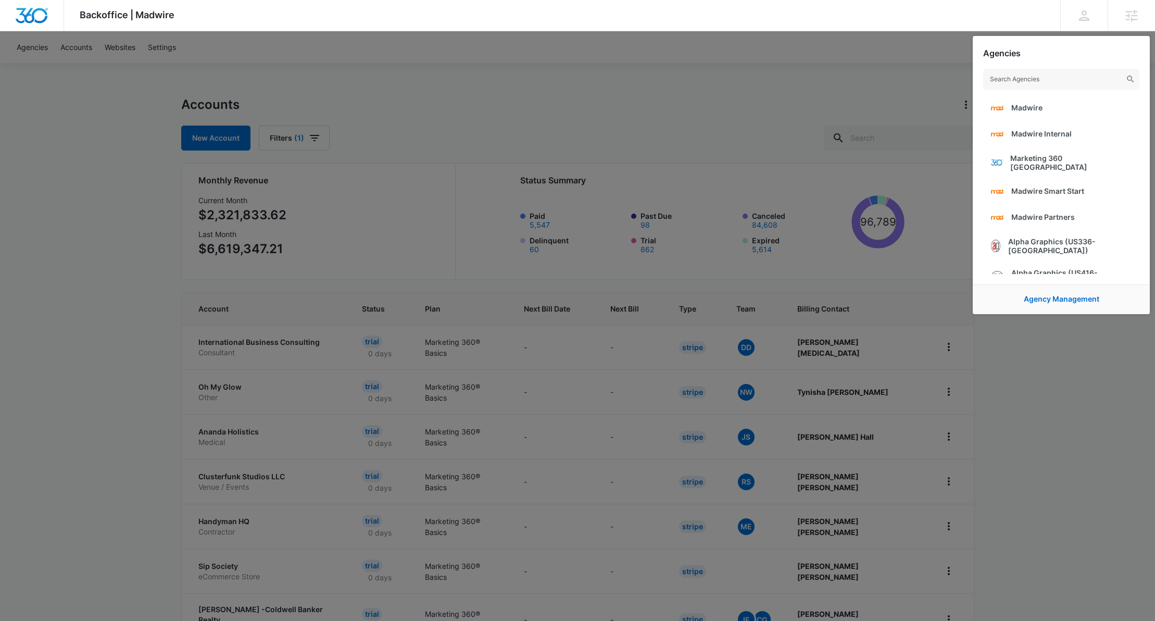
click at [1005, 77] on input "text" at bounding box center [1061, 79] width 156 height 21
type input "marketing"
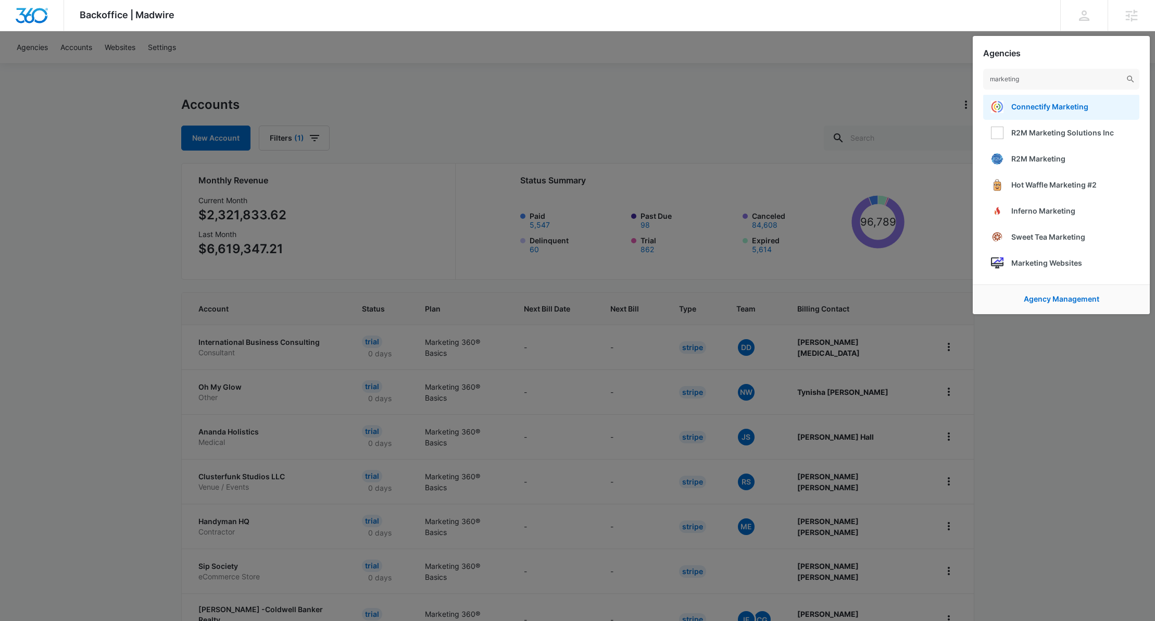
scroll to position [560, 0]
click at [1036, 262] on span "Marketing Websites" at bounding box center [1046, 260] width 71 height 9
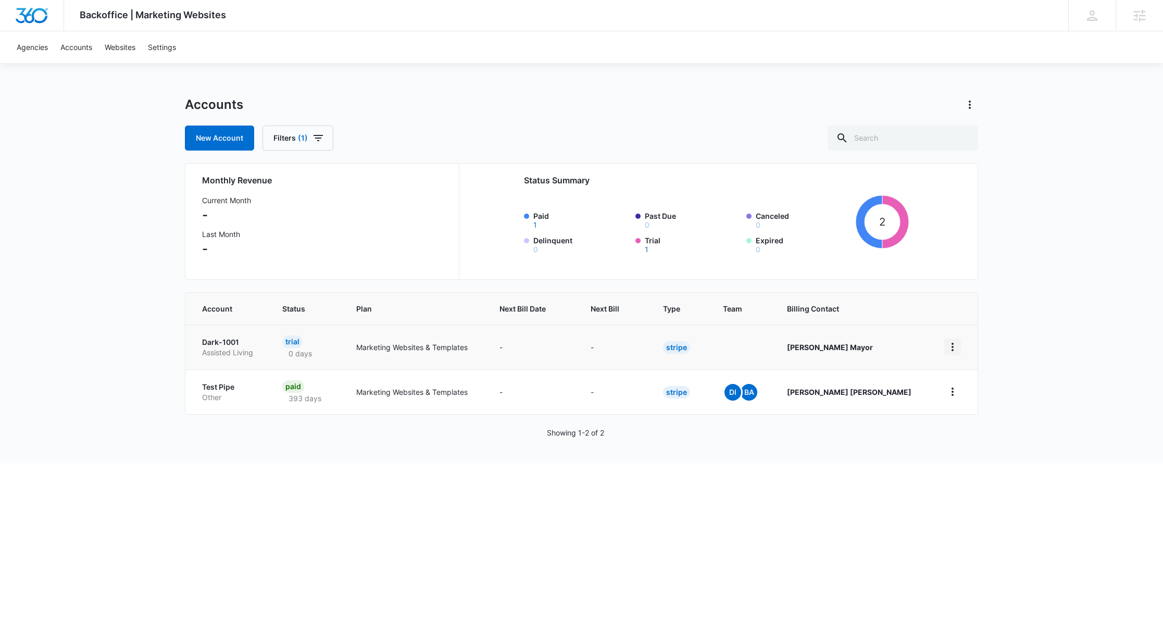
click at [953, 346] on icon "home" at bounding box center [952, 347] width 12 height 12
click at [122, 51] on link "Websites" at bounding box center [119, 47] width 43 height 32
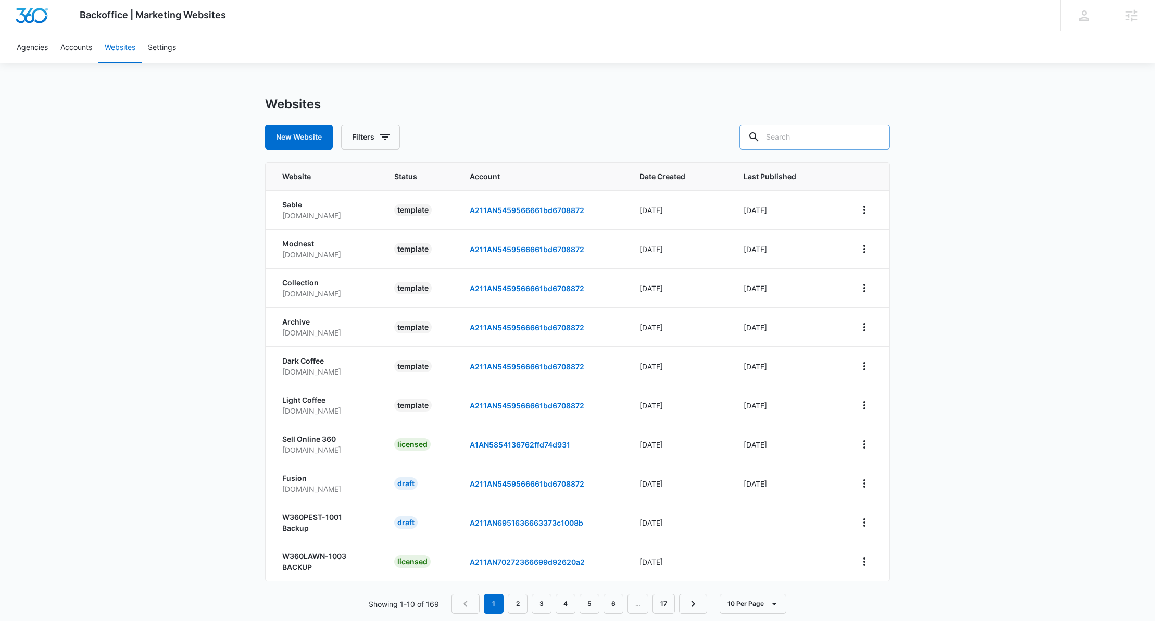
click at [806, 141] on input "text" at bounding box center [814, 136] width 150 height 25
type input "dark-10"
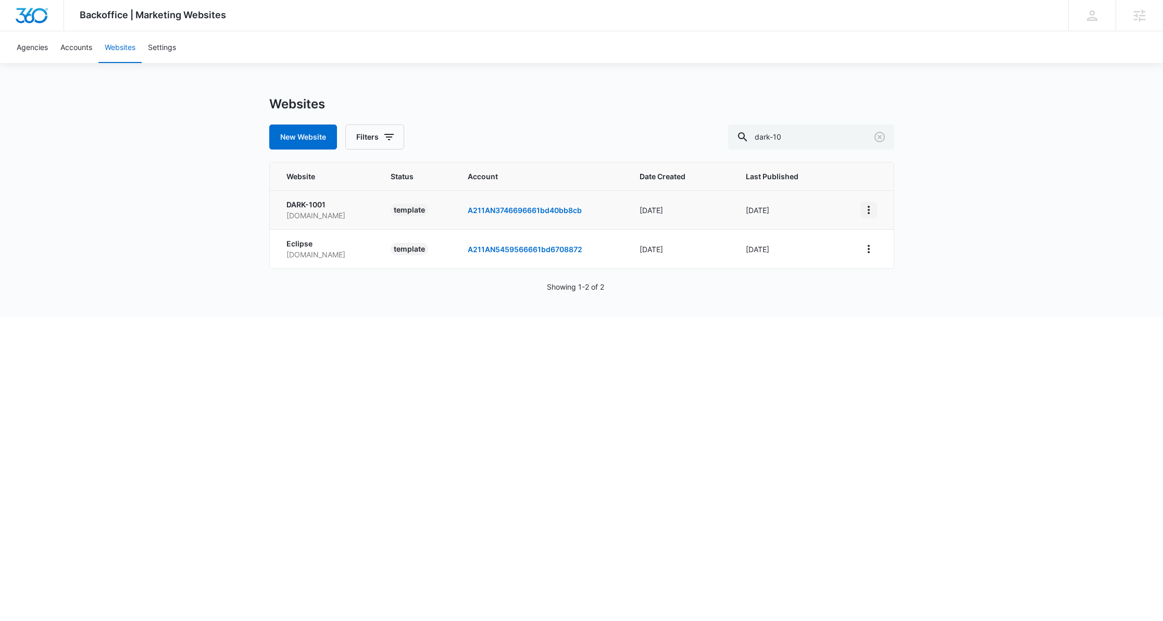
click at [875, 210] on button "View More" at bounding box center [868, 210] width 17 height 17
click at [883, 238] on div "Duplicate Website" at bounding box center [903, 238] width 61 height 7
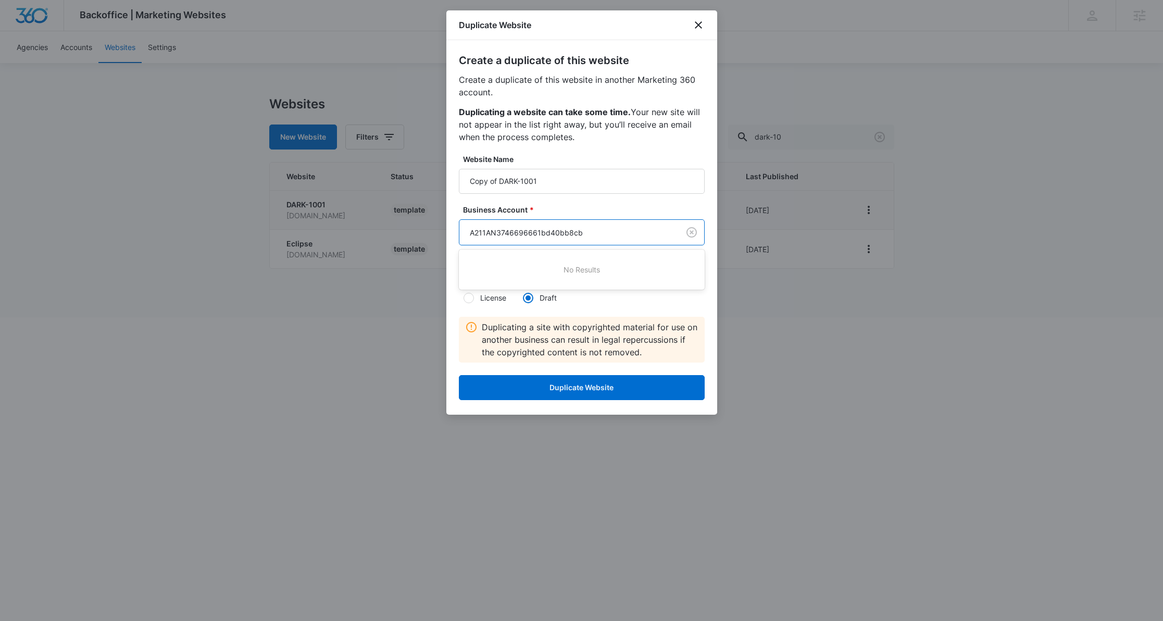
click at [563, 233] on body "Backoffice | Marketing Websites Apps Settings Richard Mayor richard.mayor@madwi…" at bounding box center [581, 158] width 1163 height 317
click at [563, 233] on div at bounding box center [581, 310] width 1163 height 621
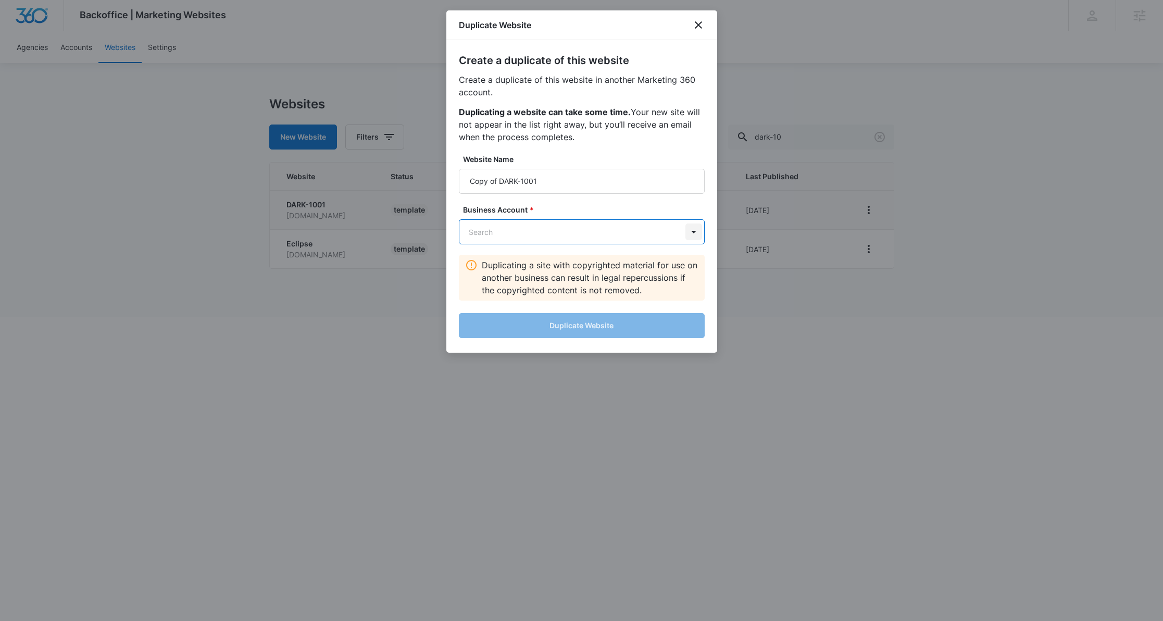
paste input "A211AN312069689c988899cdb"
type input "A211AN312069689c988899cdb"
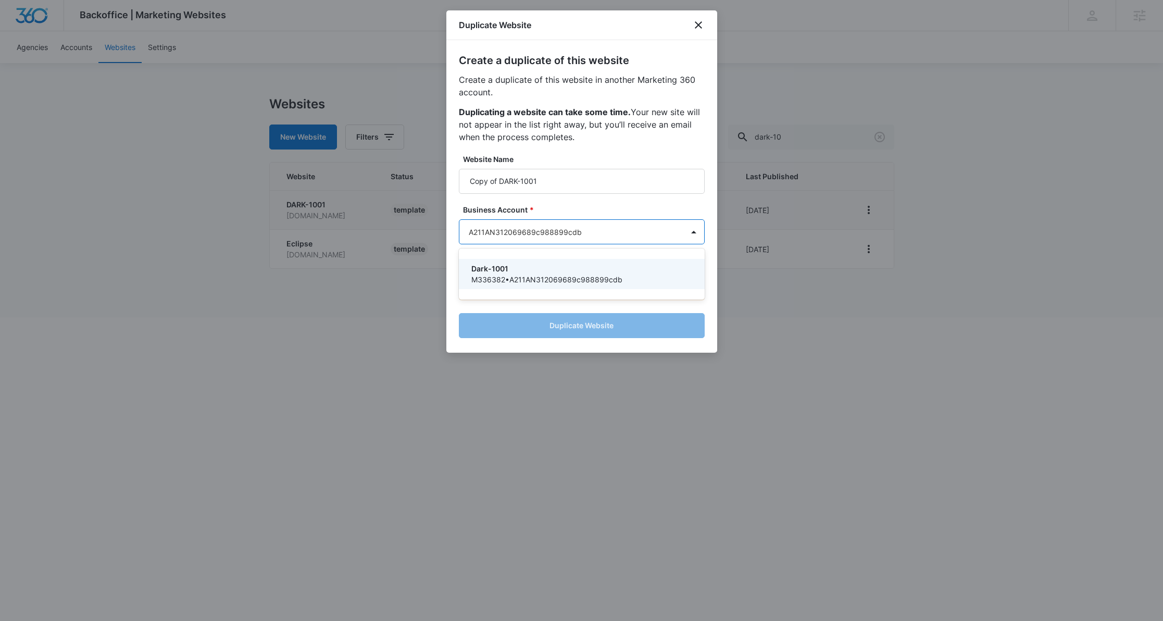
click at [623, 263] on p "Dark-1001" at bounding box center [580, 268] width 219 height 11
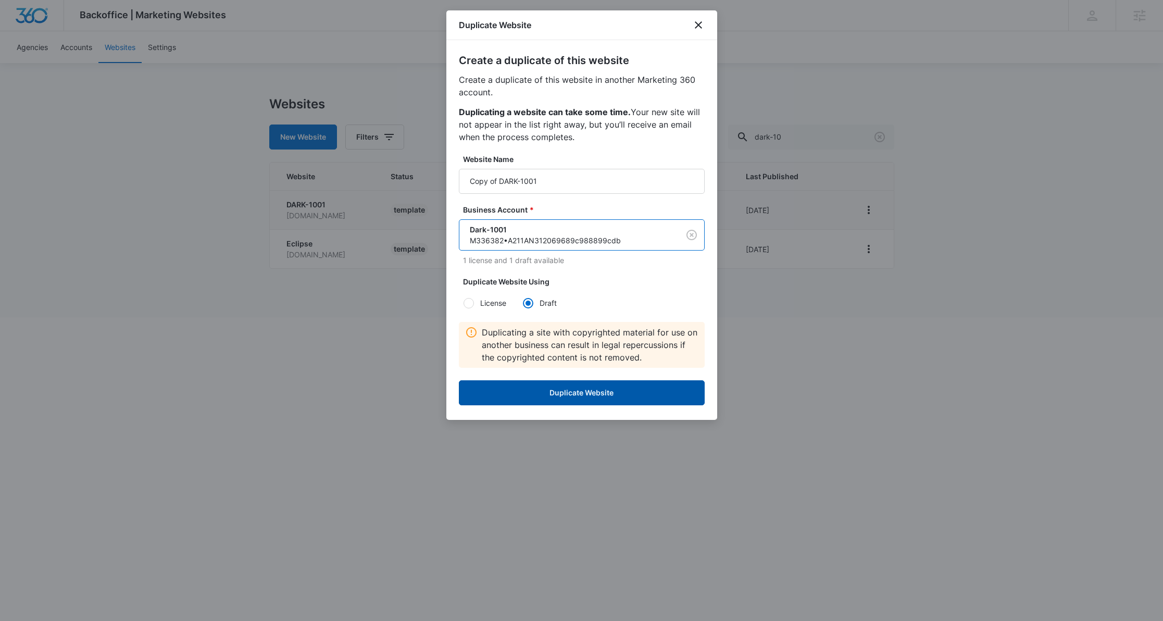
click at [539, 397] on button "Duplicate Website" at bounding box center [582, 392] width 246 height 25
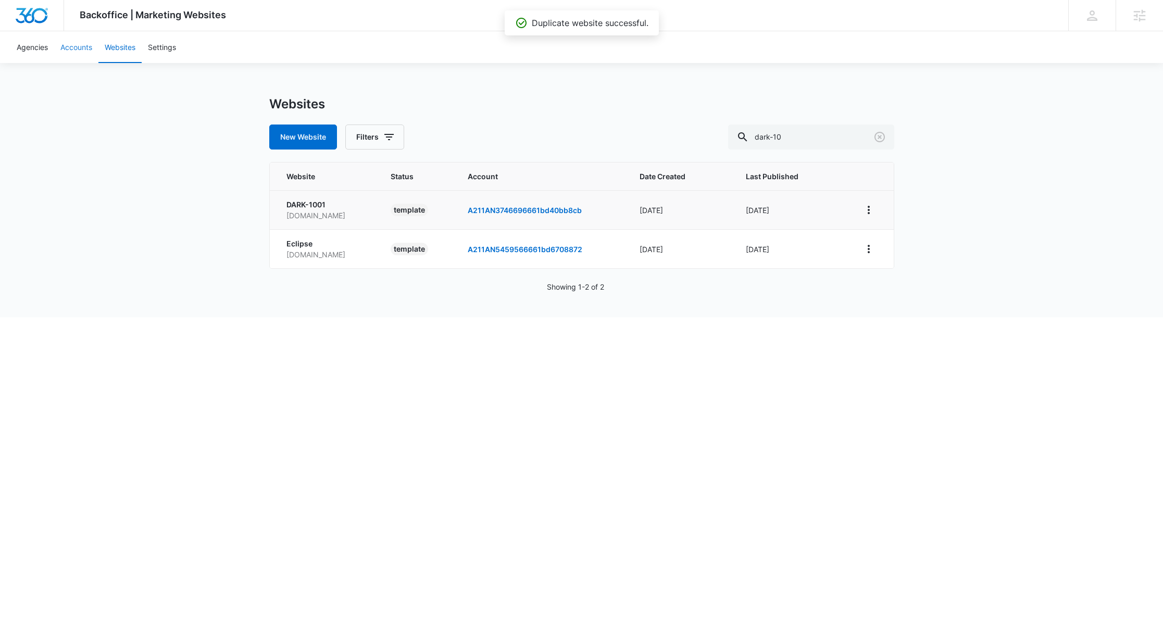
click at [74, 44] on link "Accounts" at bounding box center [76, 47] width 44 height 32
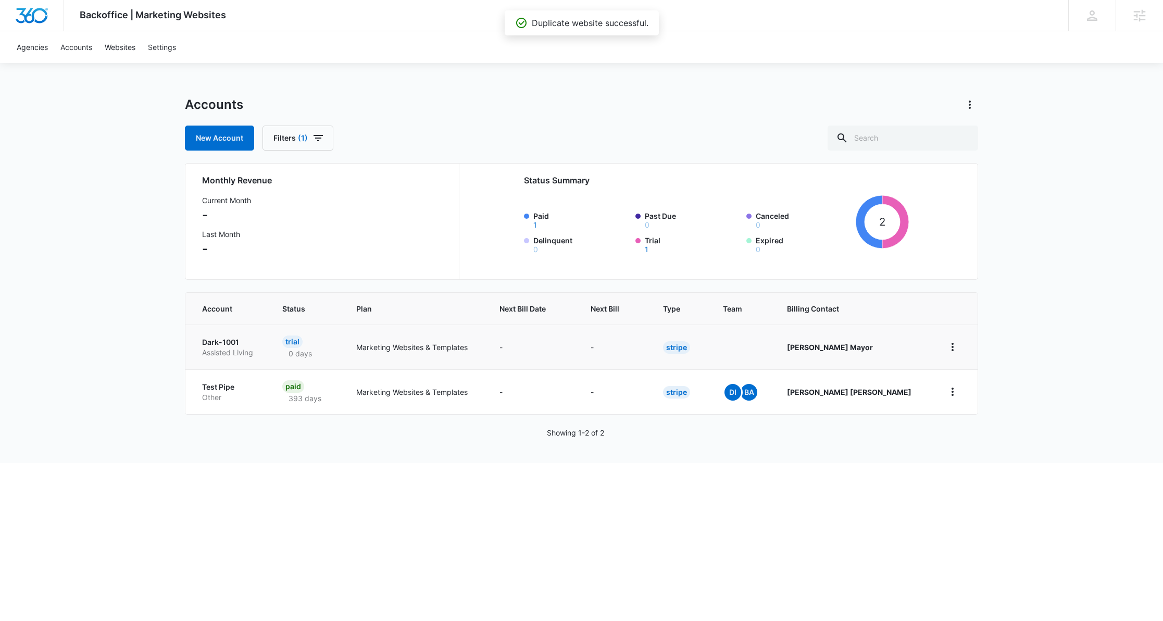
click at [235, 336] on td "Dark-1001 Assisted Living" at bounding box center [227, 346] width 84 height 45
click at [224, 345] on p "Dark-1001" at bounding box center [229, 342] width 55 height 10
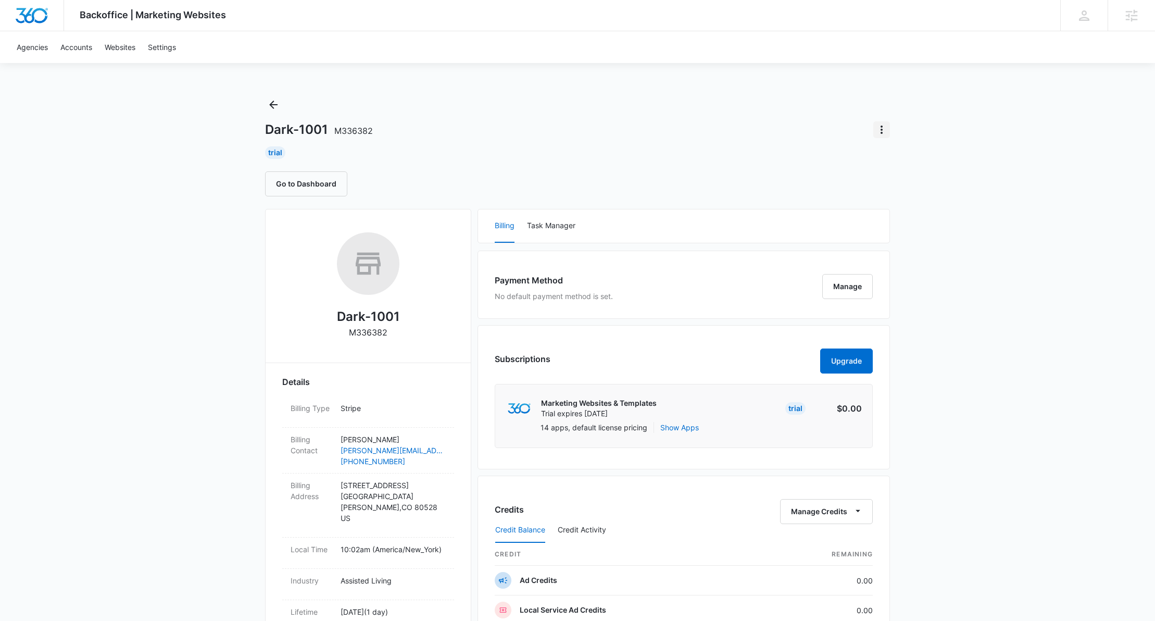
click at [882, 132] on icon "Actions" at bounding box center [881, 129] width 12 height 12
click at [905, 192] on div "Switch Agency" at bounding box center [911, 189] width 51 height 7
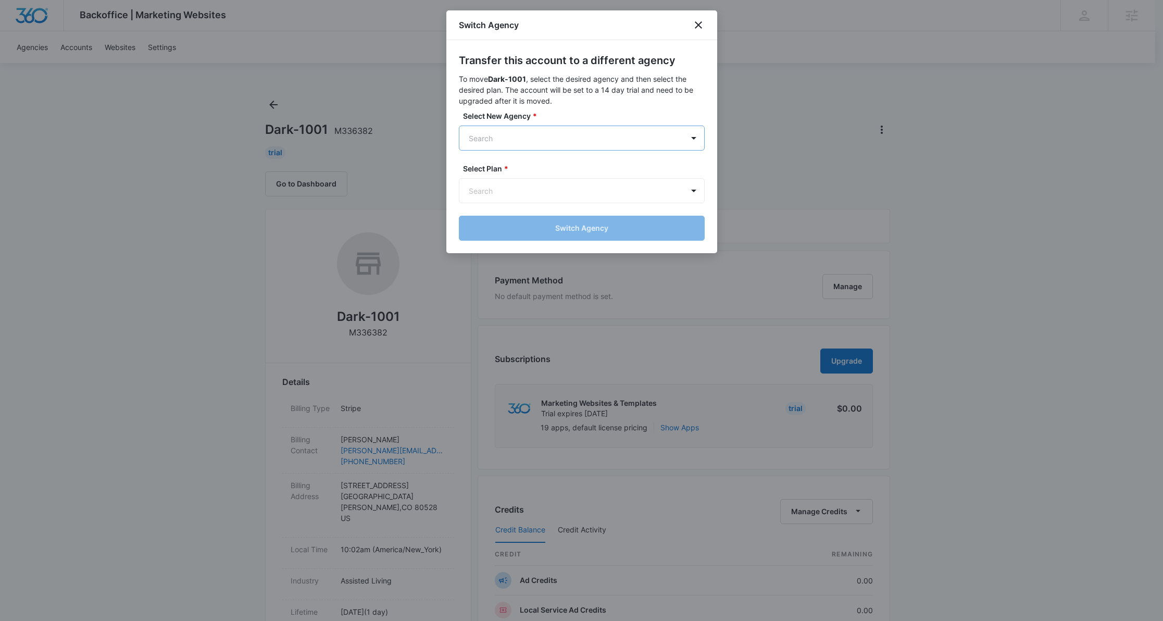
click at [547, 136] on body "Backoffice | Marketing Websites Apps Settings Richard Mayor richard.mayor@madwi…" at bounding box center [581, 532] width 1163 height 1065
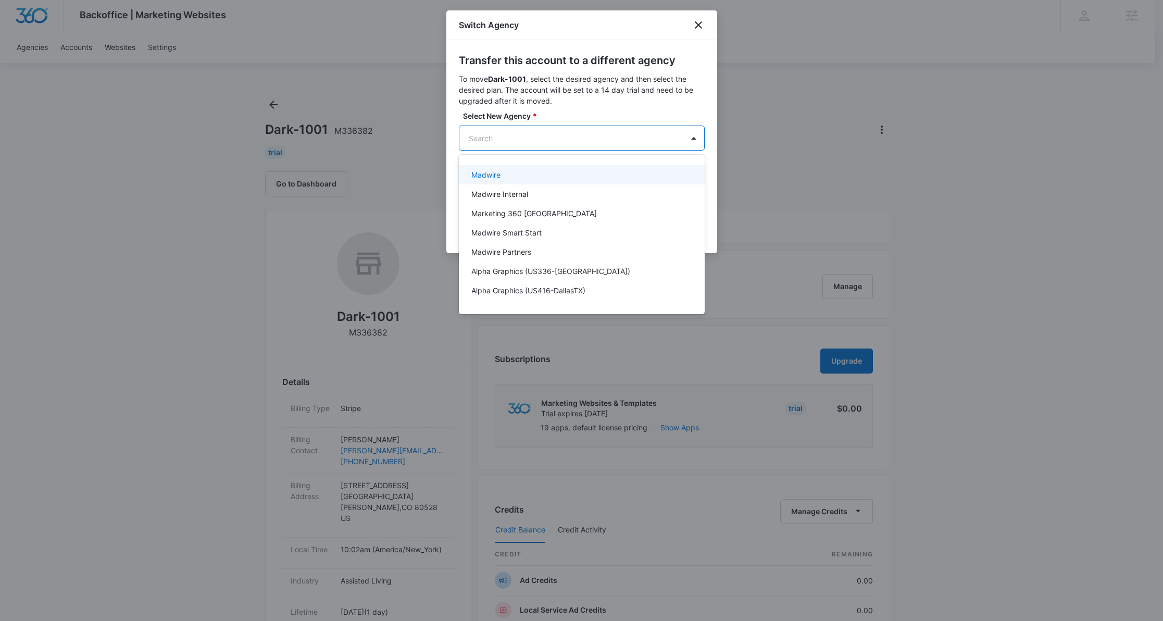
click at [532, 172] on div "Madwire" at bounding box center [580, 174] width 219 height 11
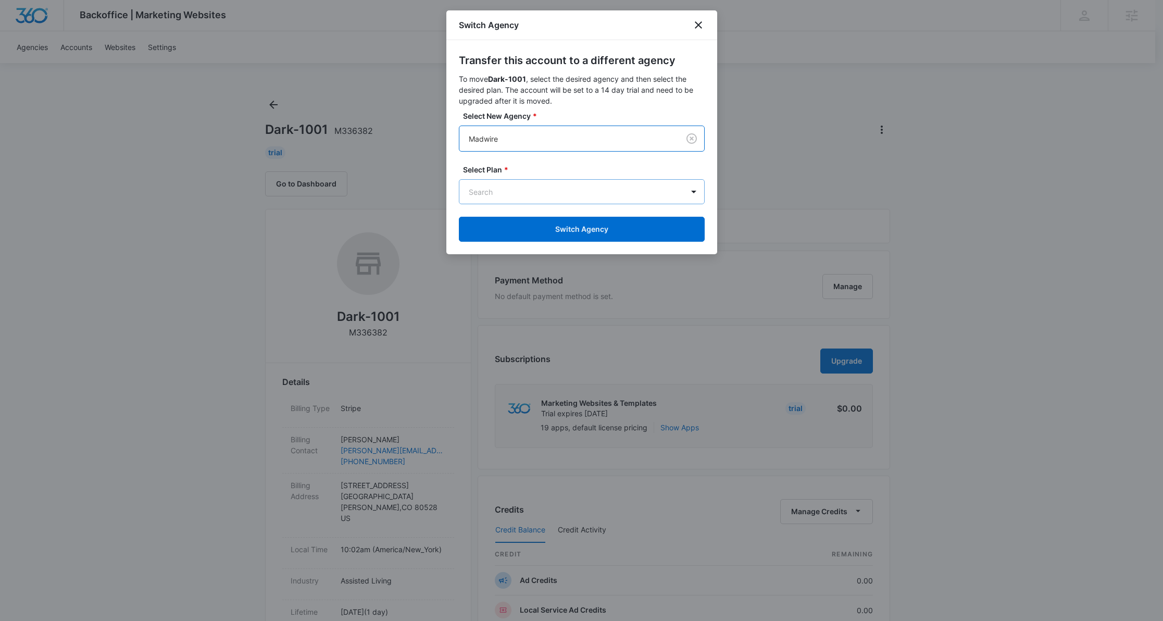
click at [527, 185] on body "Backoffice | Marketing Websites Apps Settings Richard Mayor richard.mayor@madwi…" at bounding box center [581, 532] width 1163 height 1065
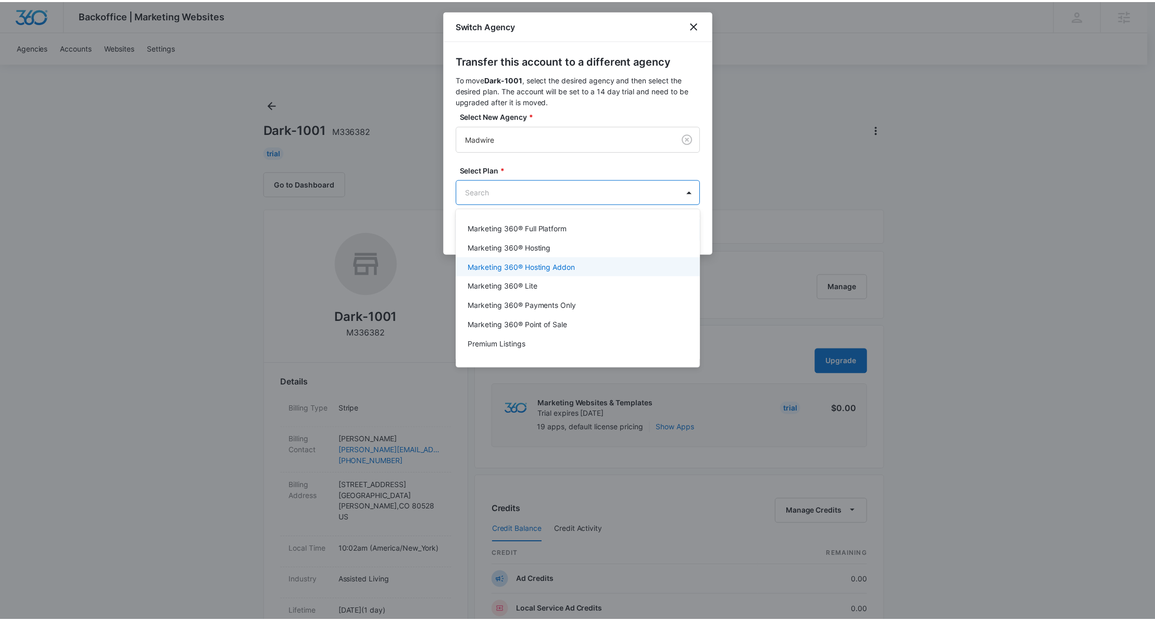
scroll to position [443, 0]
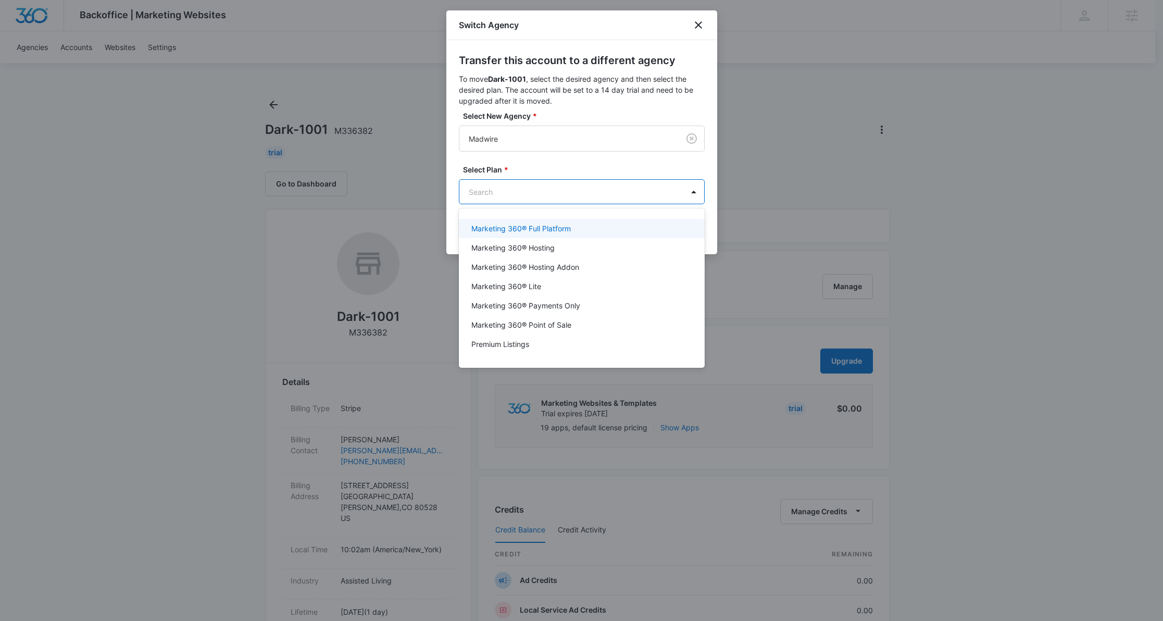
click at [543, 231] on p "Marketing 360® Full Platform" at bounding box center [520, 228] width 99 height 11
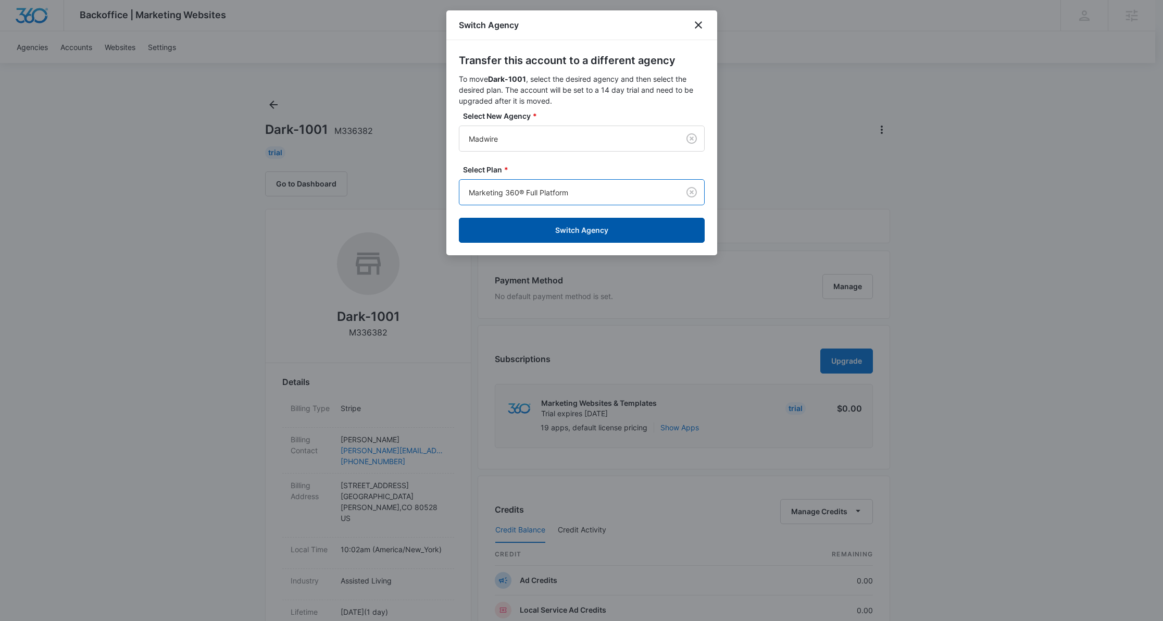
click at [552, 233] on button "Switch Agency" at bounding box center [582, 230] width 246 height 25
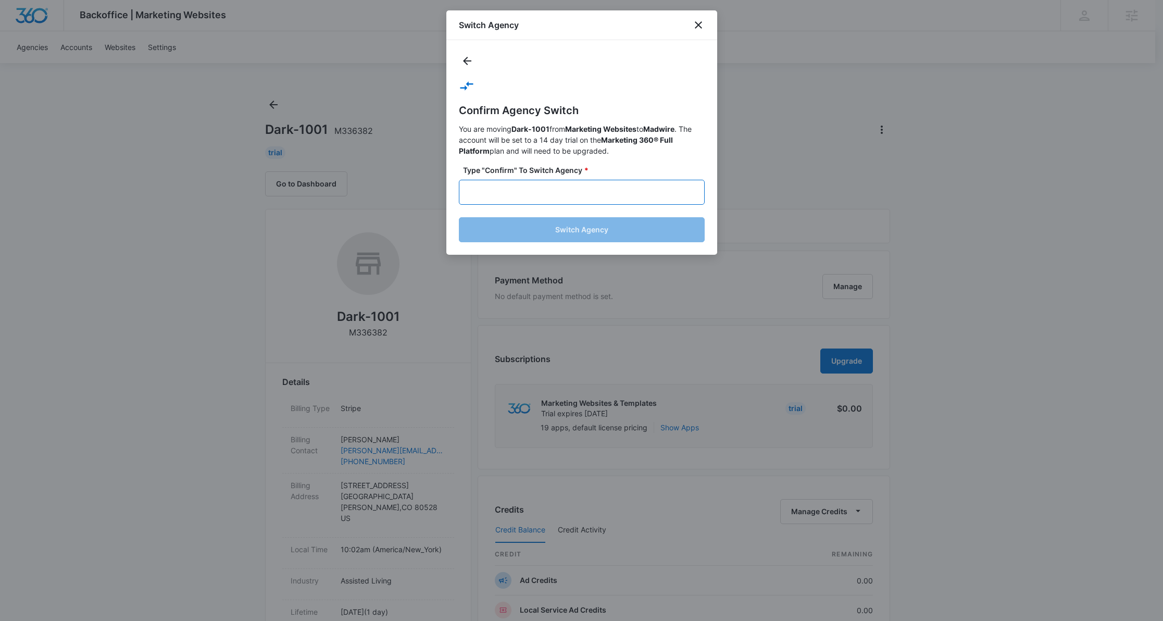
click at [506, 187] on input "text" at bounding box center [582, 192] width 246 height 25
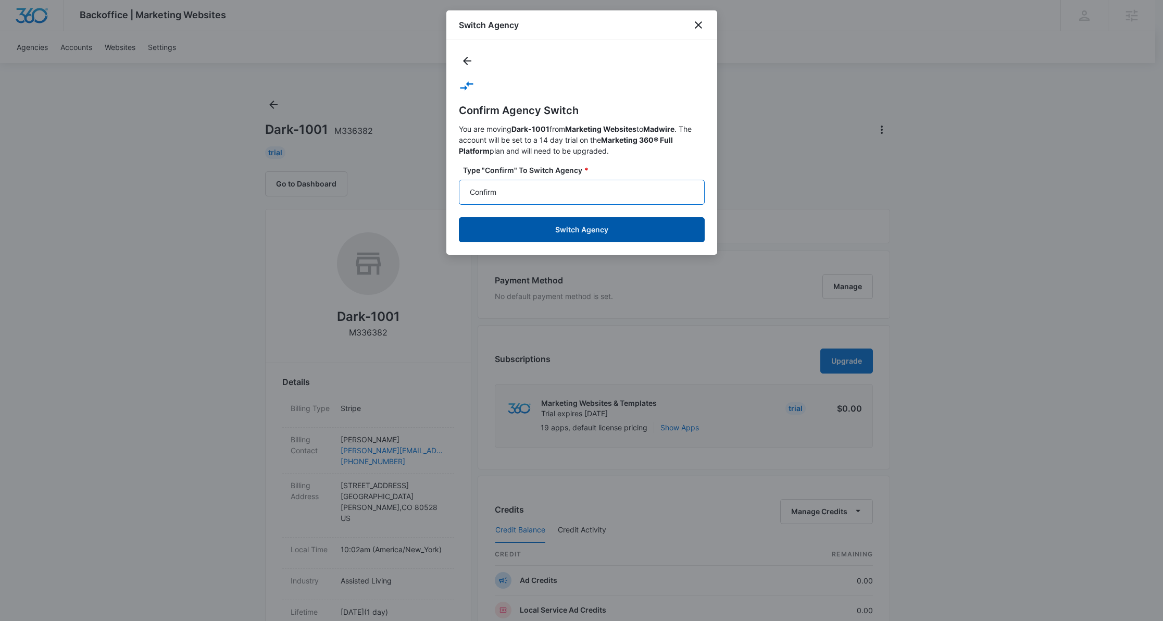
type input "Confirm"
click at [515, 228] on button "Switch Agency" at bounding box center [582, 229] width 246 height 25
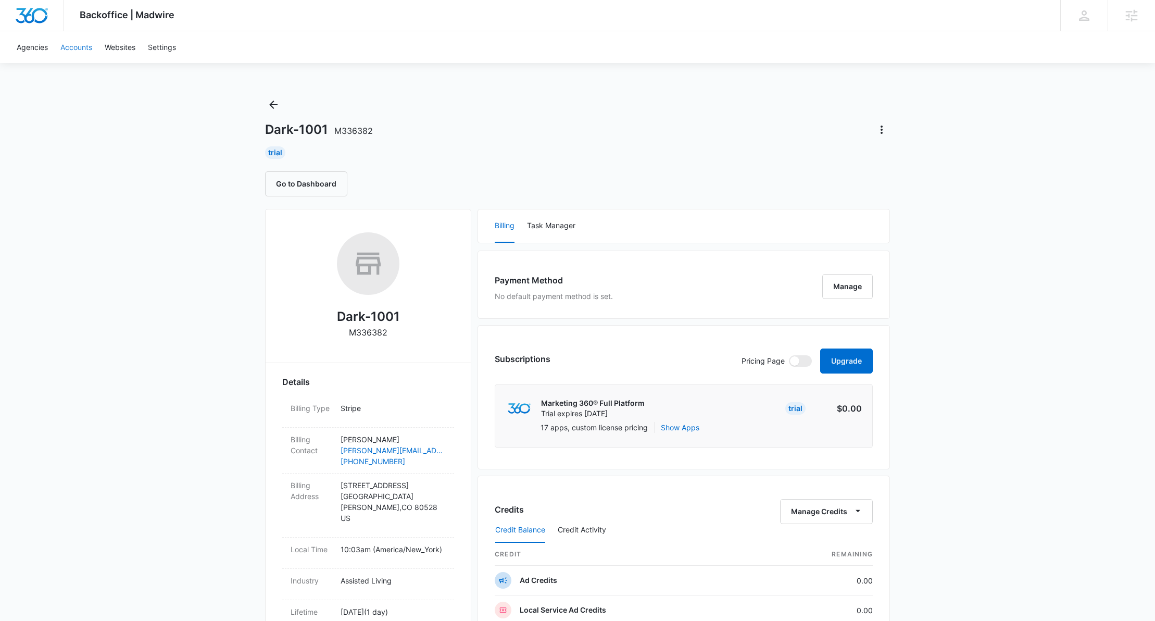
click at [77, 49] on link "Accounts" at bounding box center [76, 47] width 44 height 32
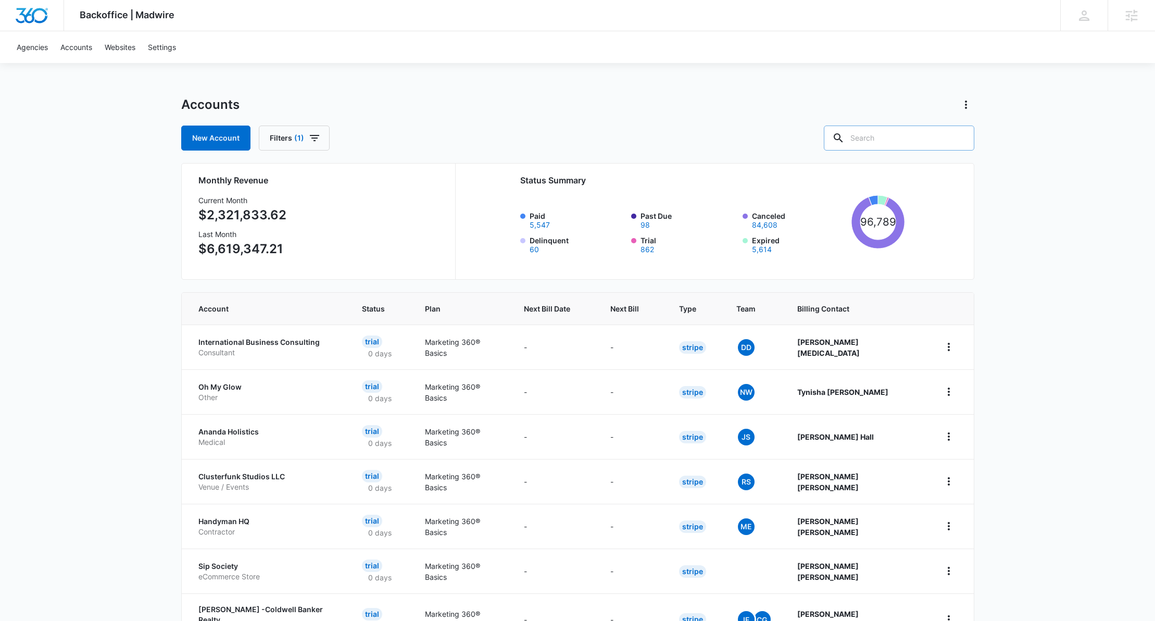
click at [900, 141] on input "text" at bounding box center [899, 137] width 150 height 25
type input "dark"
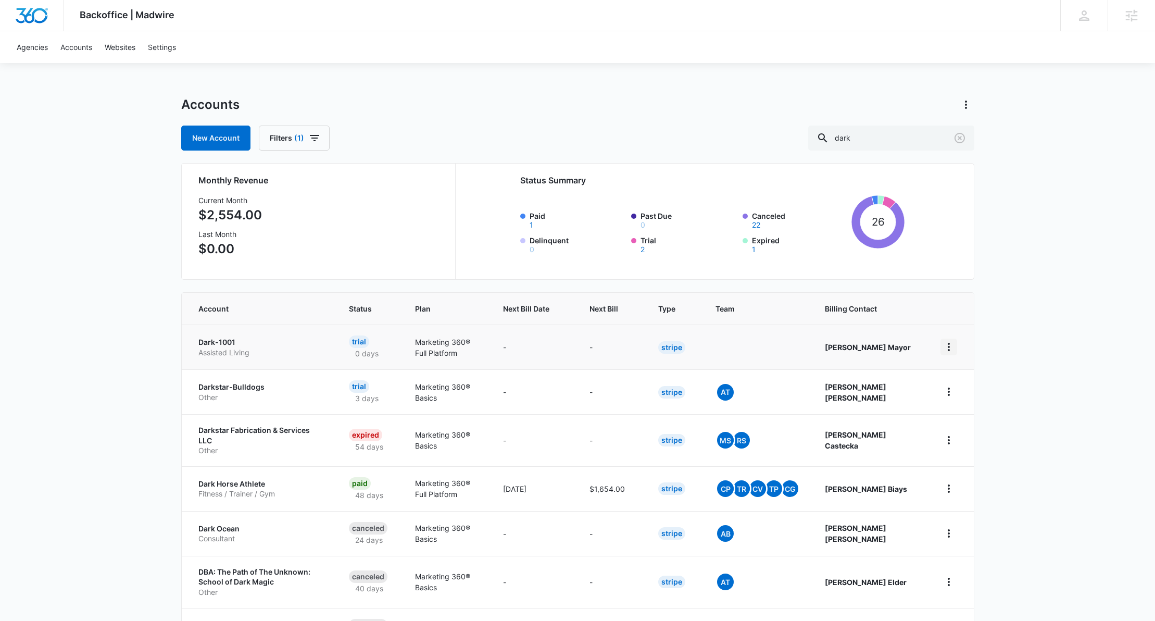
click at [953, 344] on icon "home" at bounding box center [948, 347] width 12 height 12
click at [221, 343] on p "Dark-1001" at bounding box center [261, 342] width 126 height 10
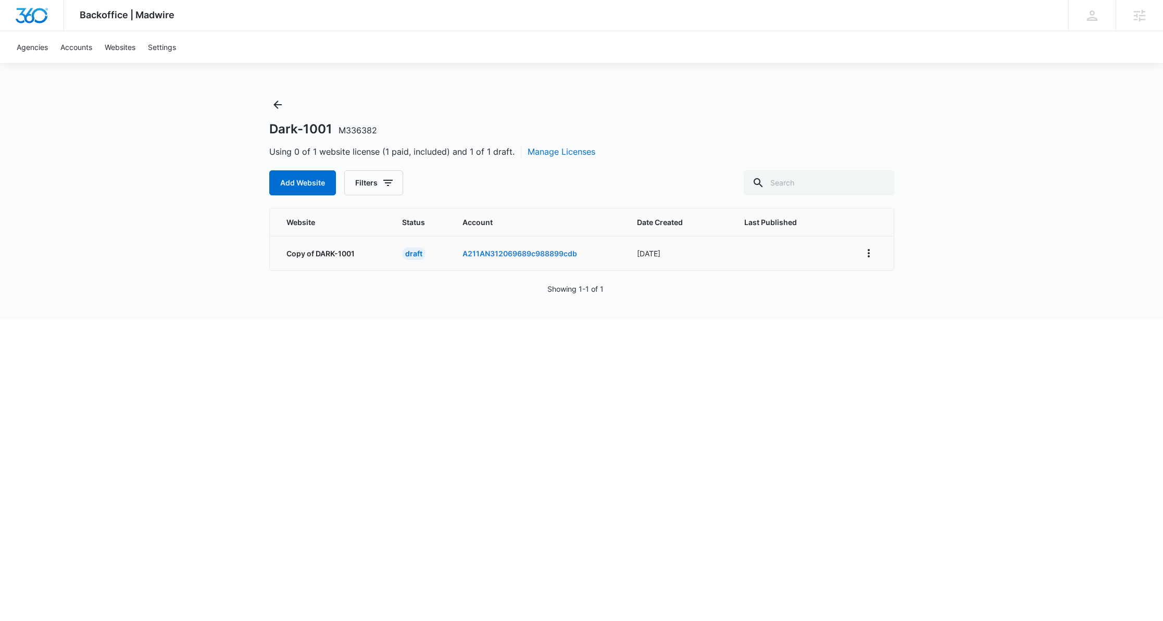
click at [479, 254] on link "A211AN312069689c988899cdb" at bounding box center [519, 253] width 115 height 9
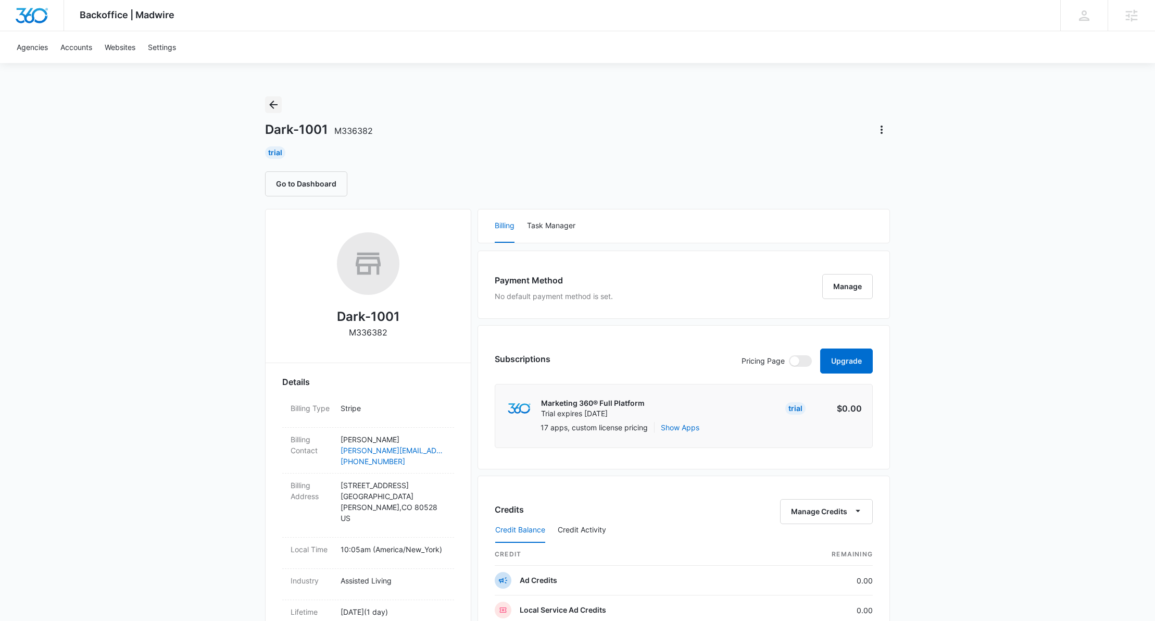
click at [273, 108] on icon "Back" at bounding box center [273, 104] width 8 height 8
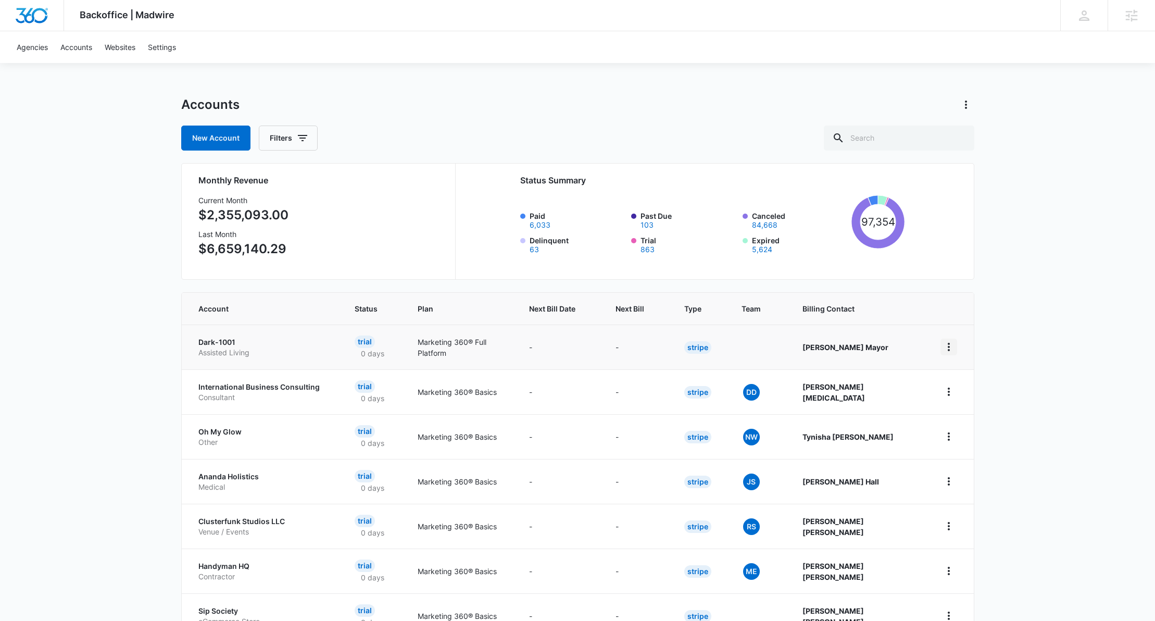
click at [951, 343] on icon "home" at bounding box center [948, 347] width 12 height 12
click at [982, 404] on div "Update Status" at bounding box center [982, 407] width 58 height 7
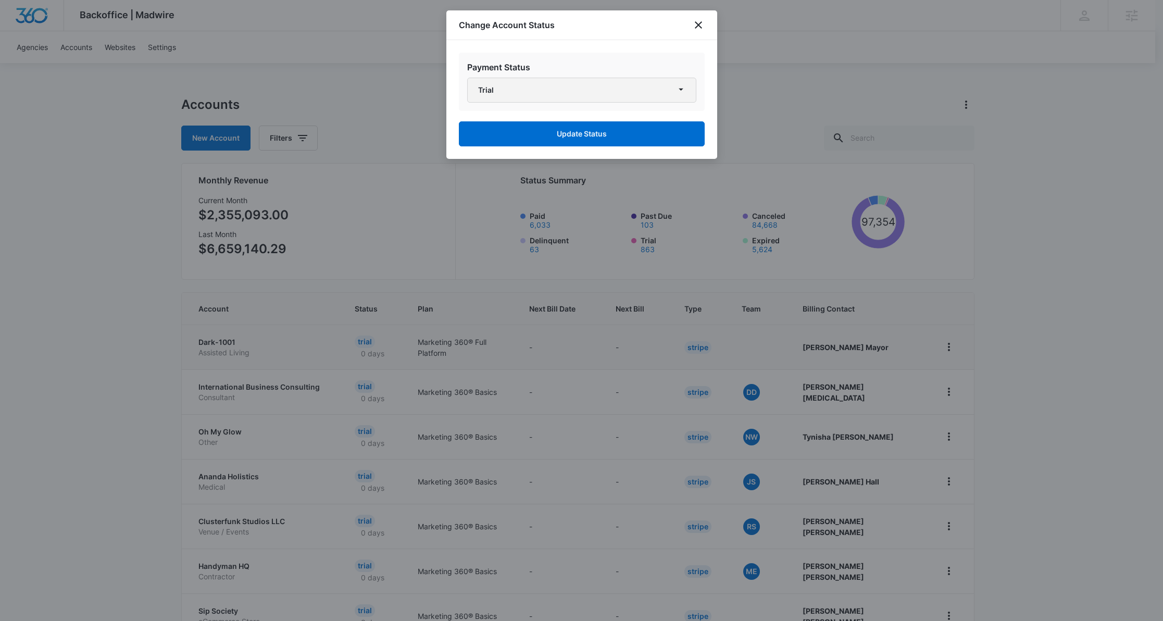
click at [641, 93] on button "Trial" at bounding box center [581, 90] width 229 height 25
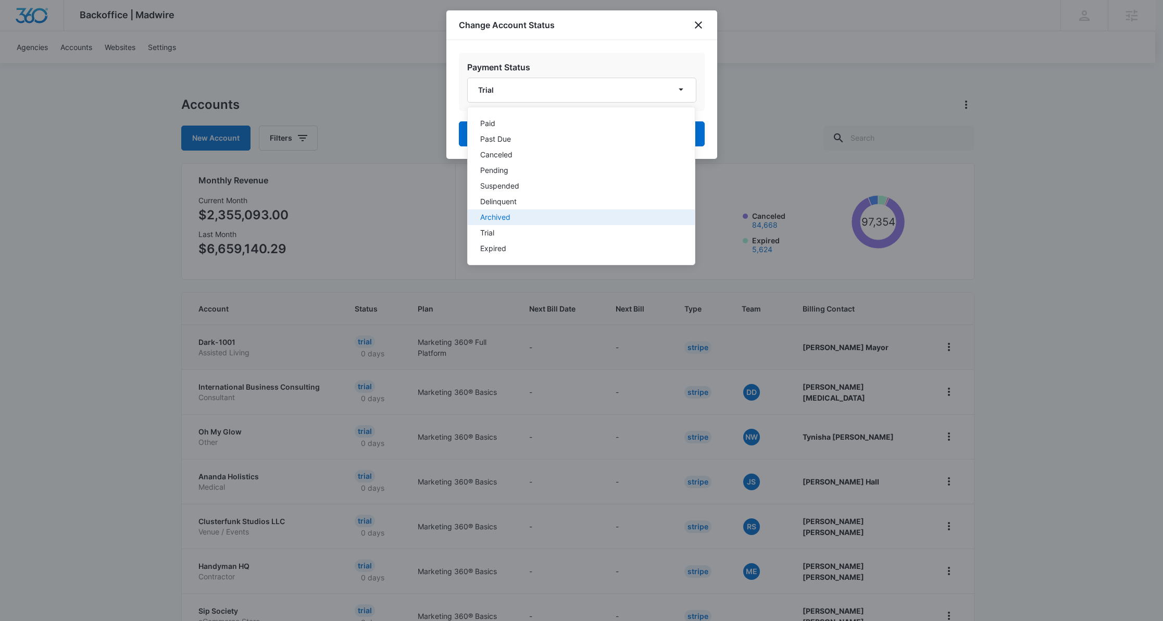
click at [513, 210] on button "Archived" at bounding box center [581, 217] width 227 height 16
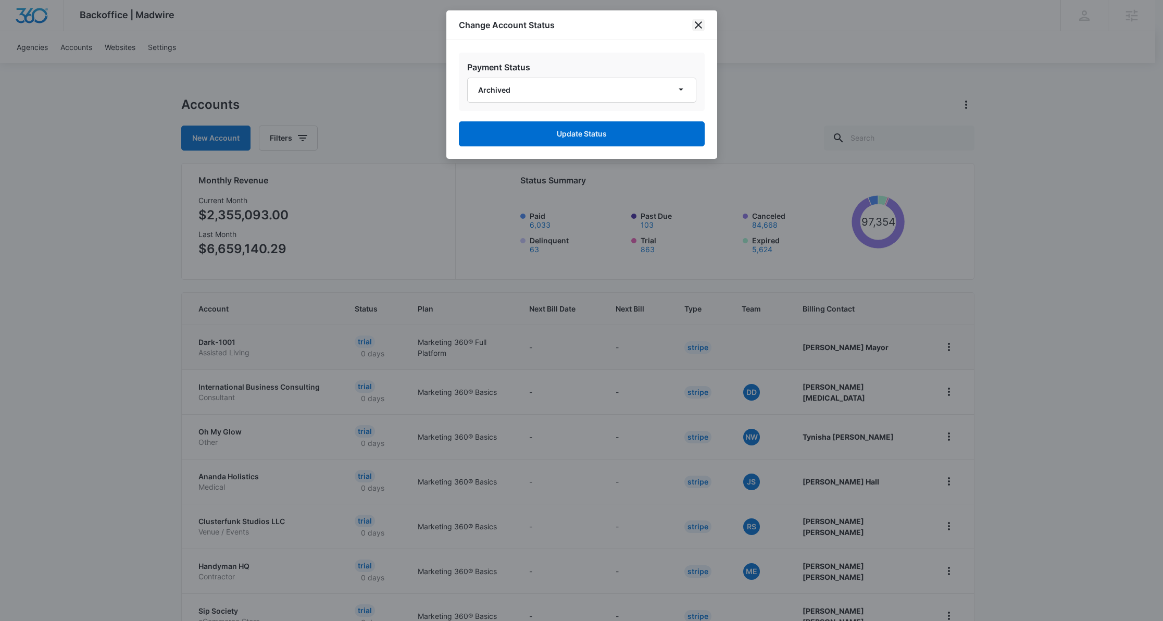
click at [697, 25] on icon "close" at bounding box center [698, 24] width 7 height 7
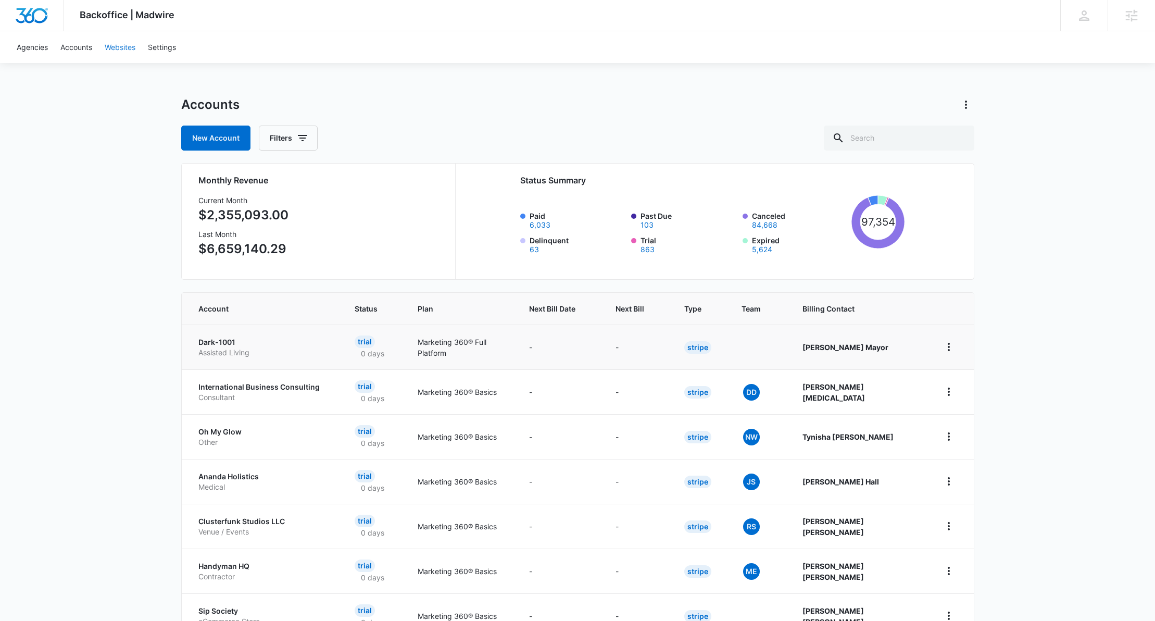
click at [122, 51] on link "Websites" at bounding box center [119, 47] width 43 height 32
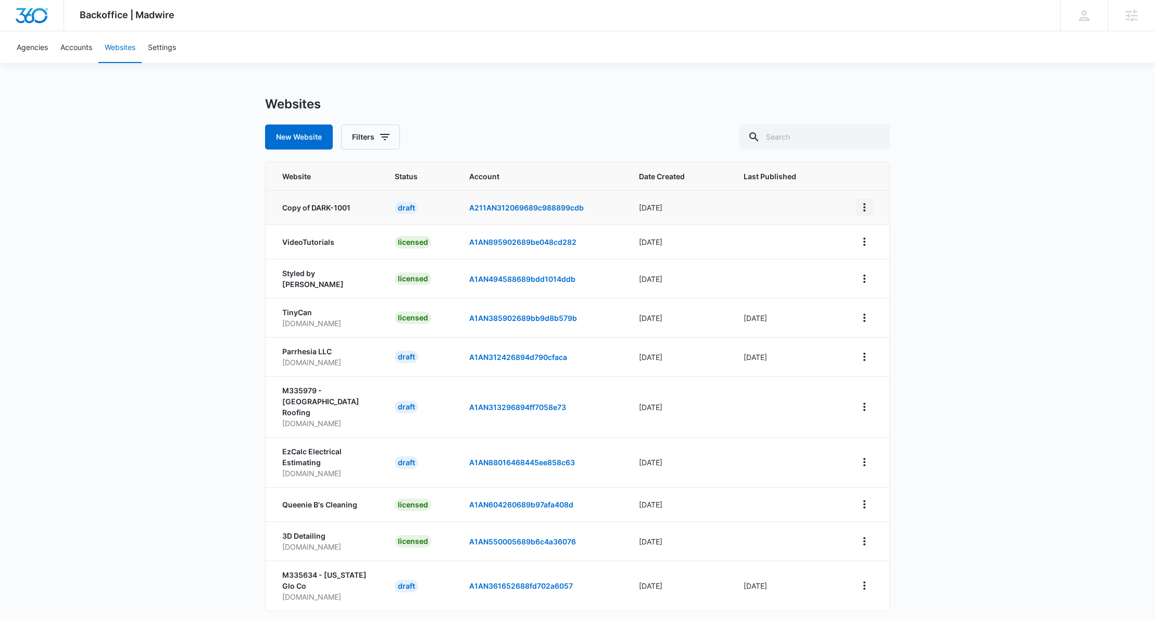
click at [863, 209] on icon "View More" at bounding box center [864, 207] width 12 height 12
click at [886, 295] on div "Delete Website" at bounding box center [900, 298] width 62 height 7
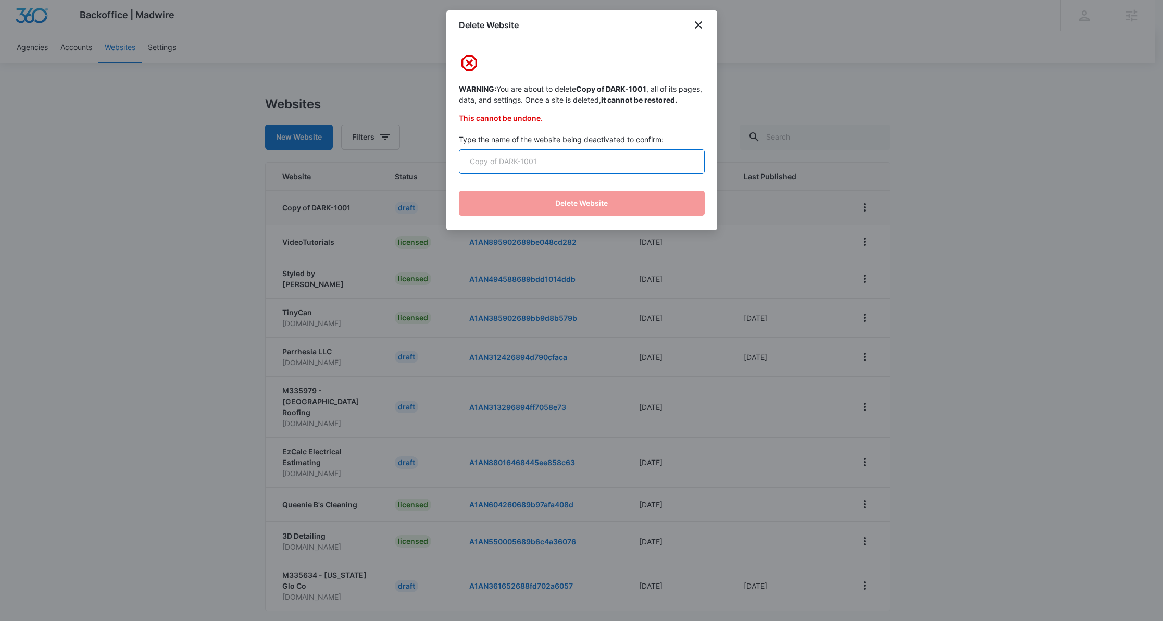
click at [540, 170] on input "text" at bounding box center [582, 161] width 246 height 25
click at [513, 172] on input "Copy of Dark-1001" at bounding box center [582, 161] width 246 height 25
type input "Copy of DARK-1001"
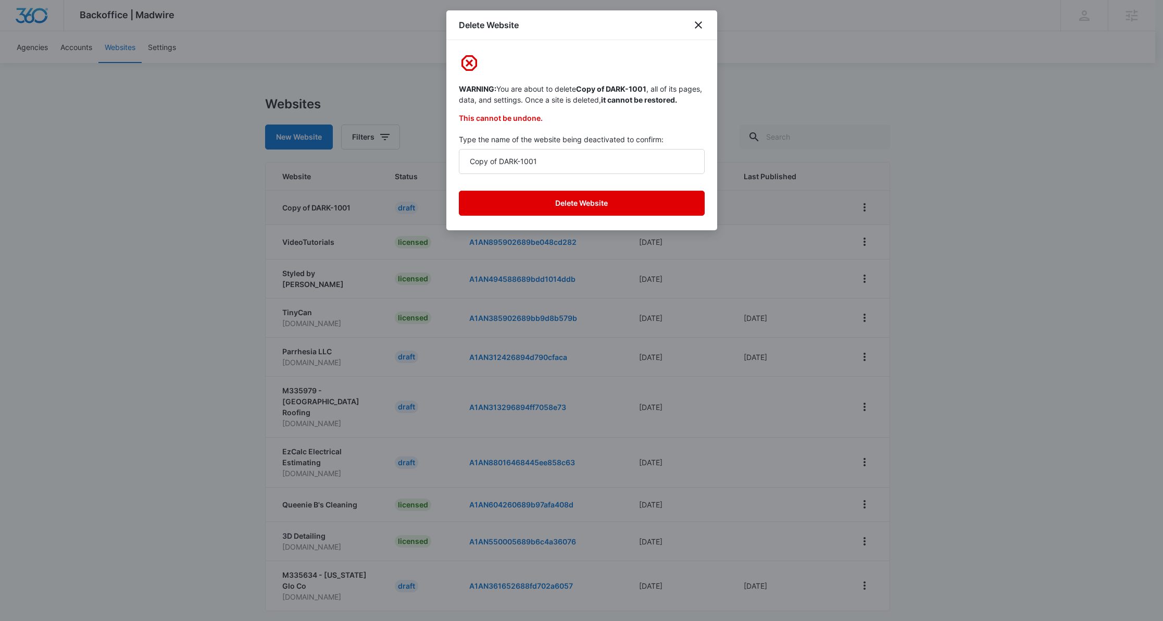
click at [543, 213] on button "Delete Website" at bounding box center [582, 203] width 246 height 25
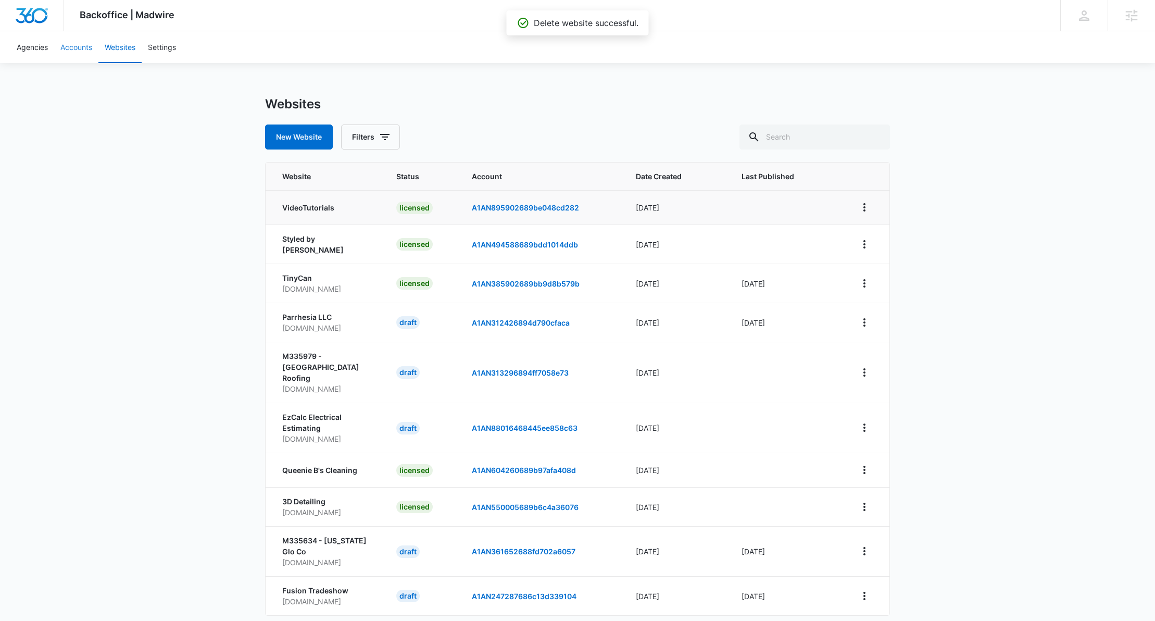
click at [65, 50] on link "Accounts" at bounding box center [76, 47] width 44 height 32
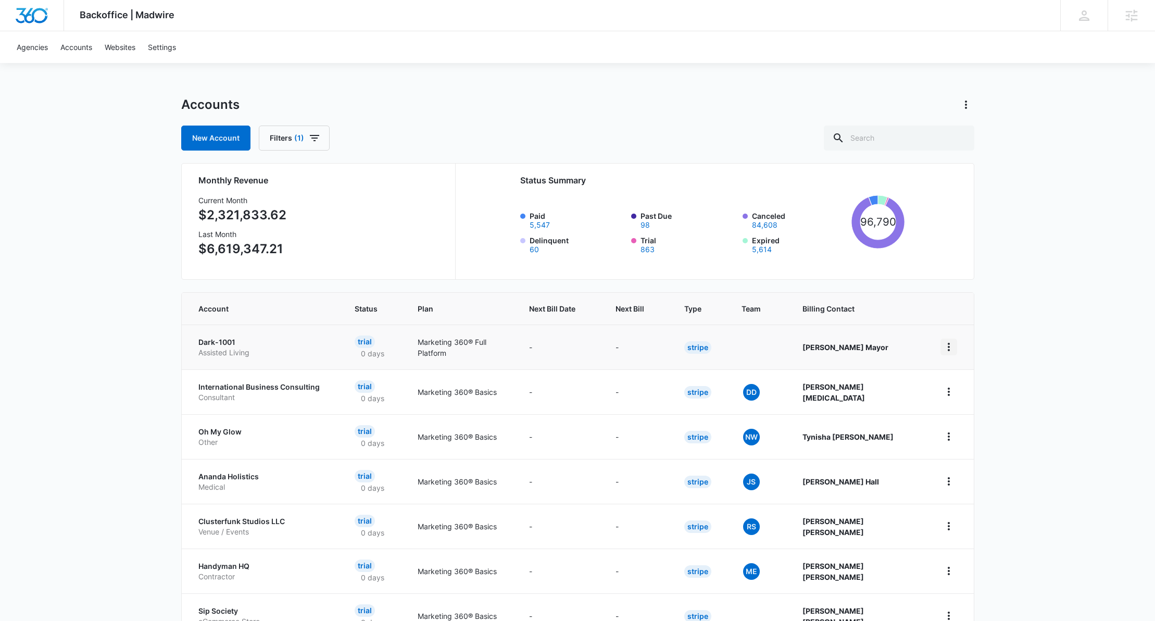
click at [950, 347] on icon "home" at bounding box center [948, 347] width 12 height 12
click at [972, 408] on div "Update Status" at bounding box center [982, 407] width 58 height 7
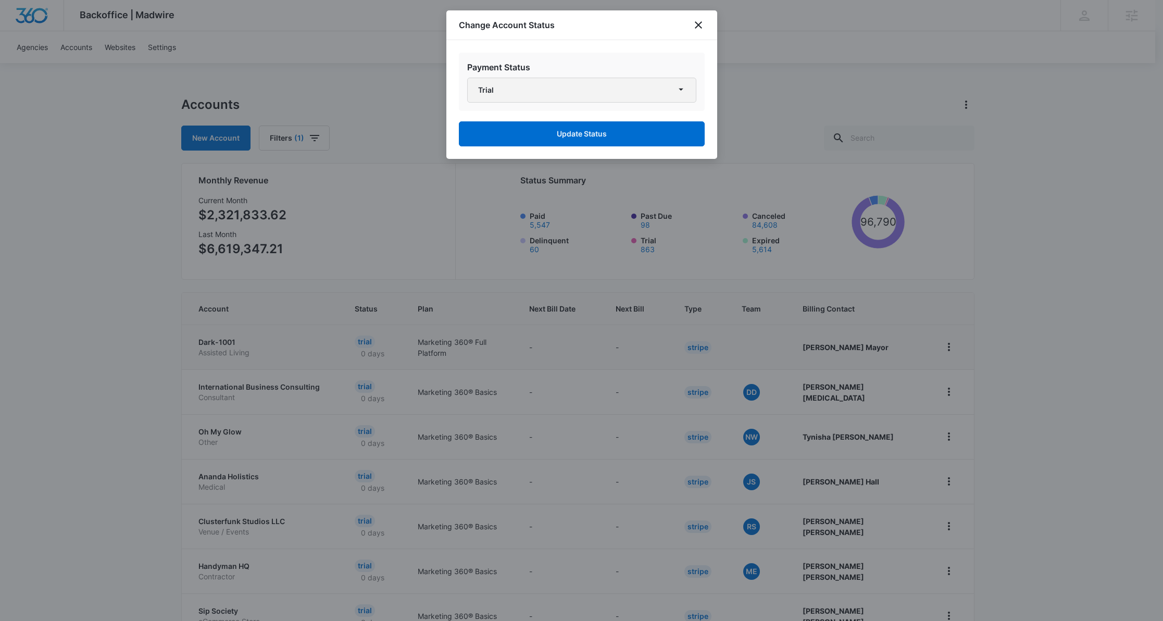
click at [500, 93] on button "Trial" at bounding box center [581, 90] width 229 height 25
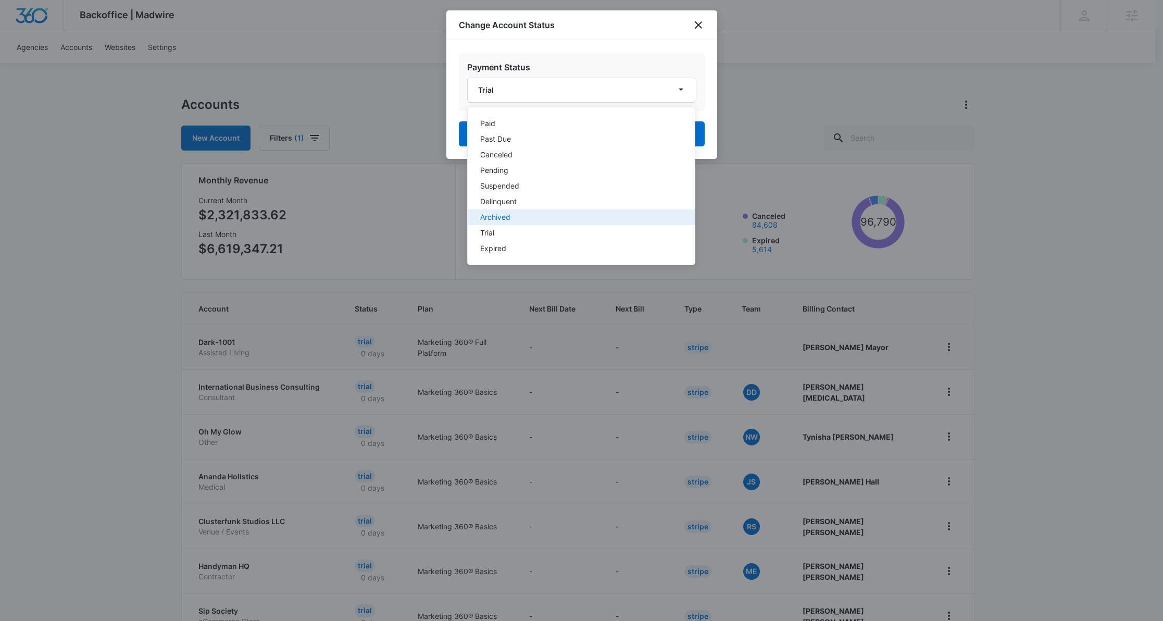
click at [524, 212] on button "Archived" at bounding box center [581, 217] width 227 height 16
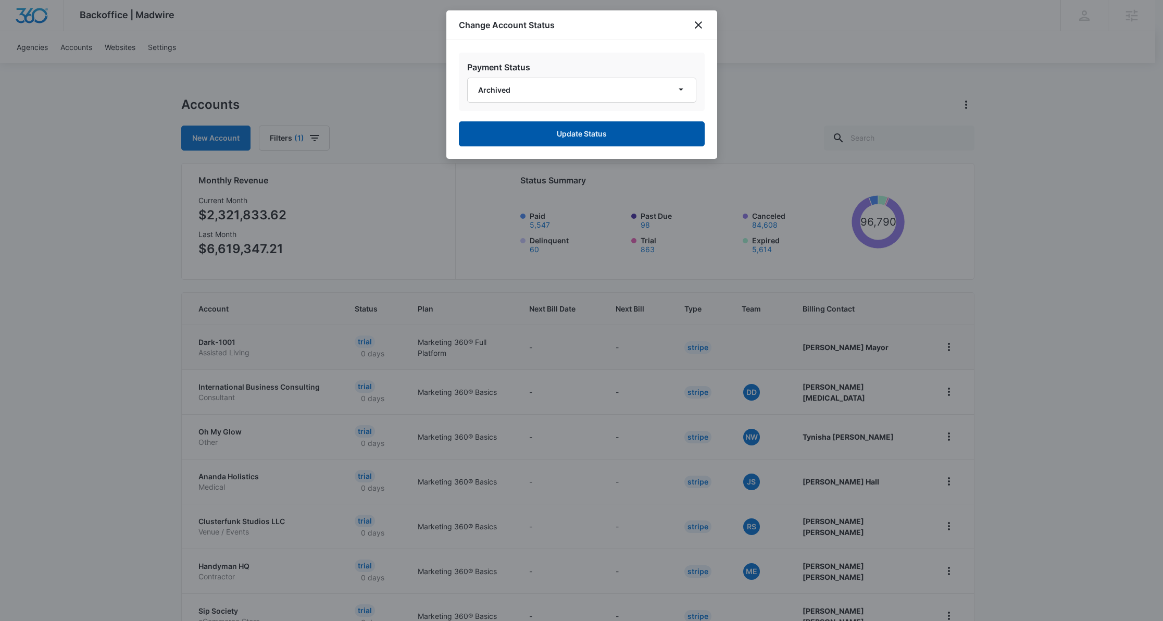
click at [538, 139] on button "Update Status" at bounding box center [582, 133] width 246 height 25
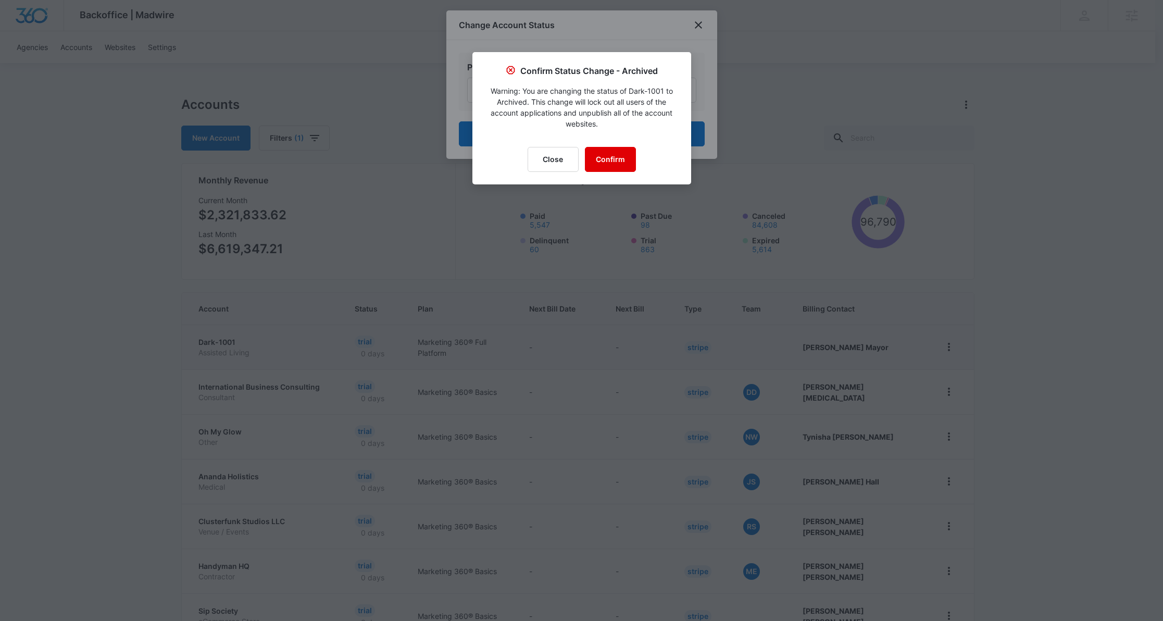
click at [599, 157] on button "Confirm" at bounding box center [610, 159] width 51 height 25
